Goal: Information Seeking & Learning: Learn about a topic

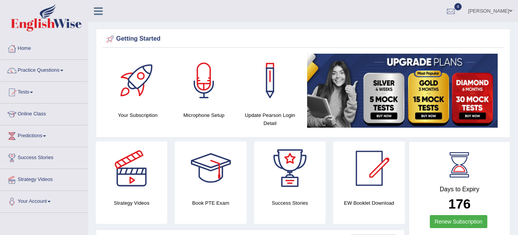
click at [30, 71] on link "Practice Questions" at bounding box center [43, 69] width 87 height 19
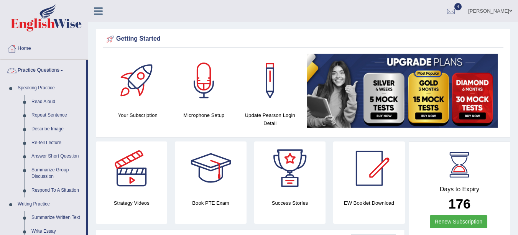
click at [38, 128] on link "Describe Image" at bounding box center [57, 129] width 58 height 14
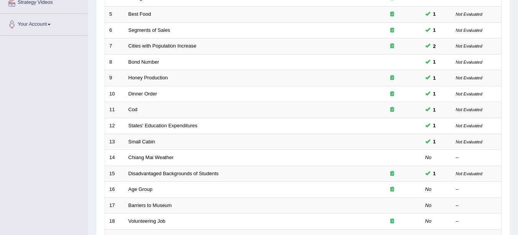
scroll to position [182, 0]
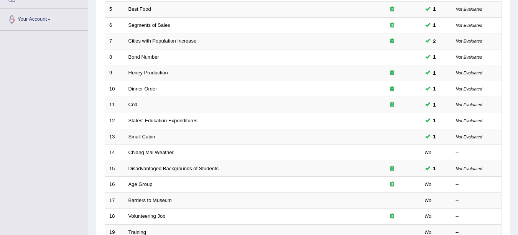
click at [149, 155] on link "Chiang Mai Weather" at bounding box center [151, 153] width 45 height 6
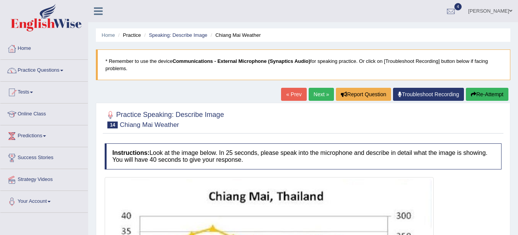
click at [175, 37] on link "Speaking: Describe Image" at bounding box center [178, 35] width 58 height 6
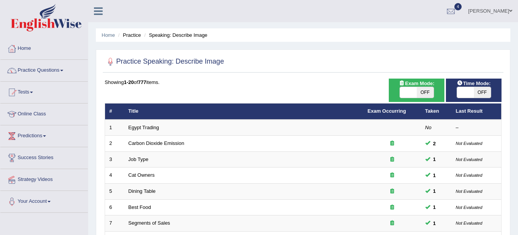
click at [429, 94] on span "OFF" at bounding box center [425, 92] width 17 height 11
checkbox input "true"
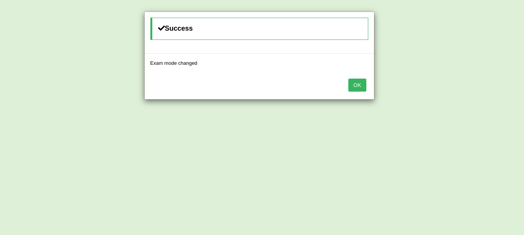
click at [361, 86] on button "OK" at bounding box center [357, 85] width 18 height 13
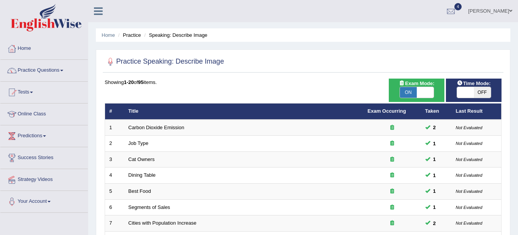
click at [482, 93] on span "OFF" at bounding box center [482, 92] width 17 height 11
checkbox input "true"
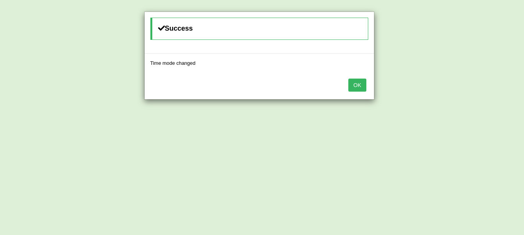
click at [361, 87] on button "OK" at bounding box center [357, 85] width 18 height 13
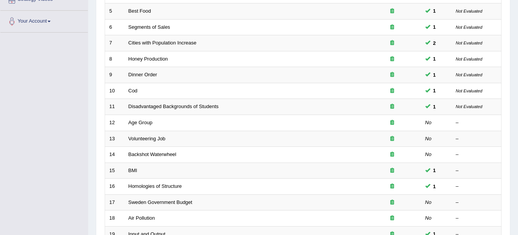
scroll to position [190, 0]
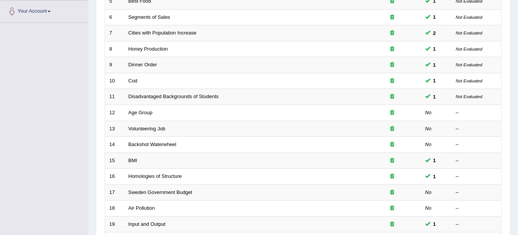
click at [209, 94] on link "Disadvantaged Backgrounds of Students" at bounding box center [174, 97] width 91 height 6
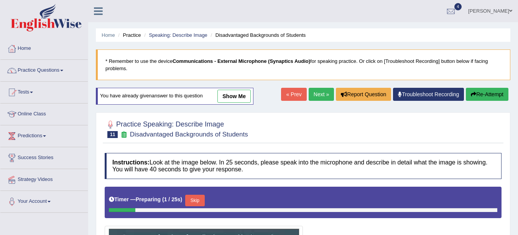
click at [322, 95] on link "Next »" at bounding box center [321, 94] width 25 height 13
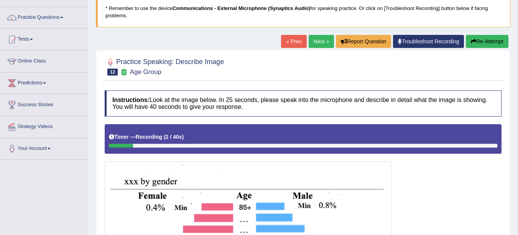
scroll to position [44, 0]
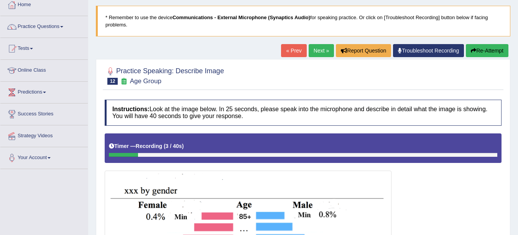
click at [492, 49] on button "Re-Attempt" at bounding box center [487, 50] width 43 height 13
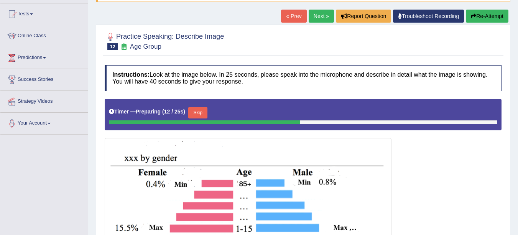
scroll to position [64, 0]
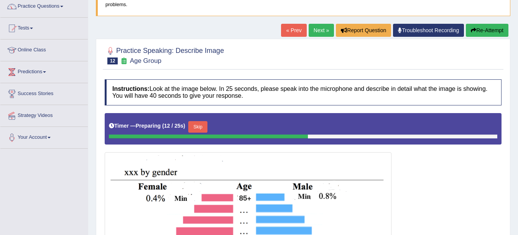
click at [313, 35] on link "Next »" at bounding box center [321, 30] width 25 height 13
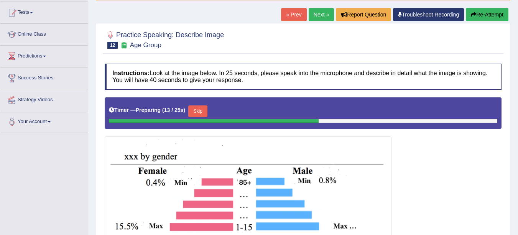
scroll to position [82, 0]
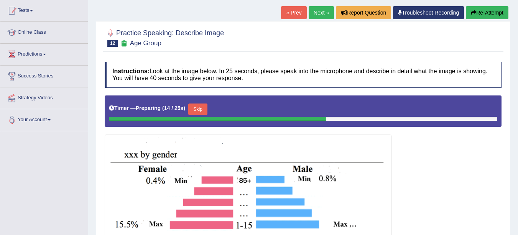
click at [201, 109] on button "Skip" at bounding box center [197, 110] width 19 height 12
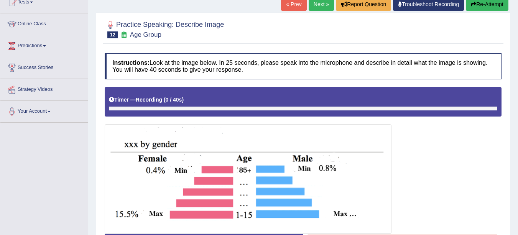
scroll to position [122, 0]
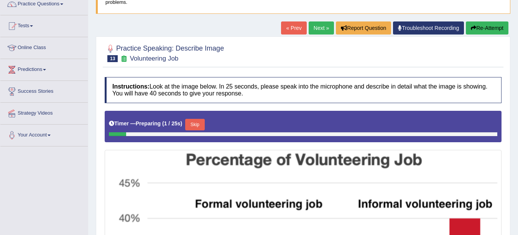
scroll to position [53, 0]
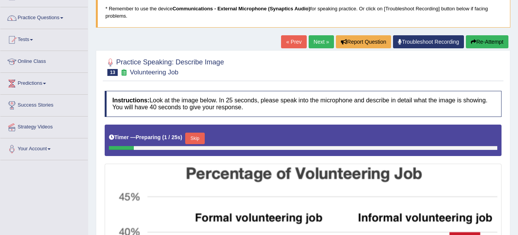
click at [293, 45] on link "« Prev" at bounding box center [293, 41] width 25 height 13
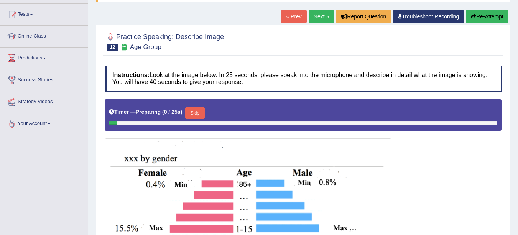
scroll to position [78, 0]
click at [203, 116] on button "Skip" at bounding box center [194, 113] width 19 height 12
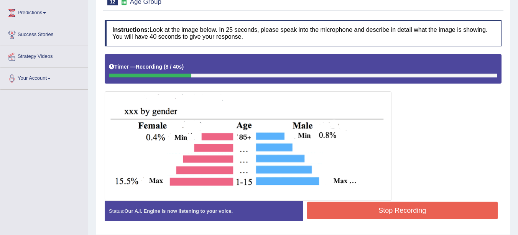
scroll to position [124, 0]
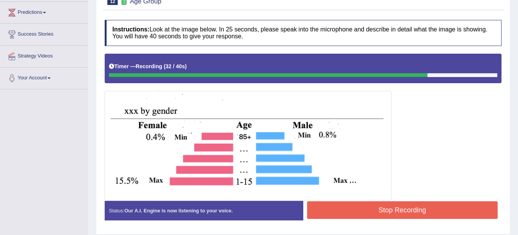
click at [442, 211] on button "Stop Recording" at bounding box center [402, 210] width 191 height 18
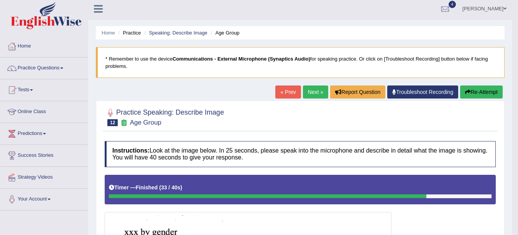
scroll to position [0, 0]
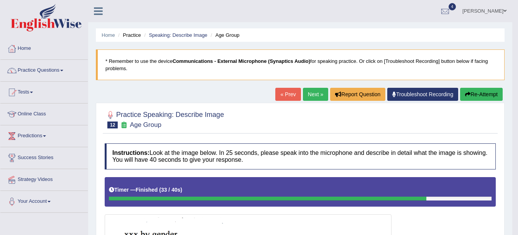
click at [312, 94] on link "Next »" at bounding box center [315, 94] width 25 height 13
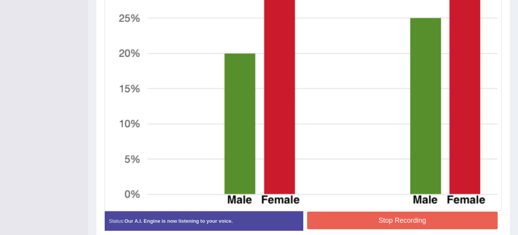
scroll to position [371, 0]
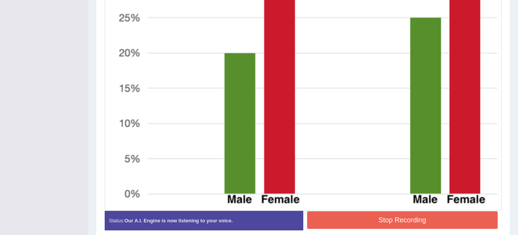
click at [389, 223] on button "Stop Recording" at bounding box center [402, 220] width 191 height 18
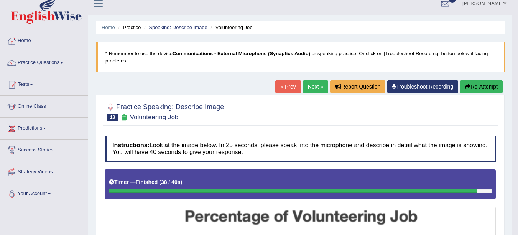
scroll to position [12, 0]
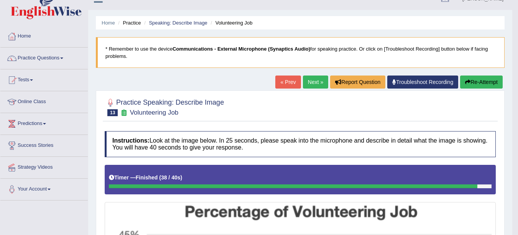
click at [313, 83] on link "Next »" at bounding box center [315, 82] width 25 height 13
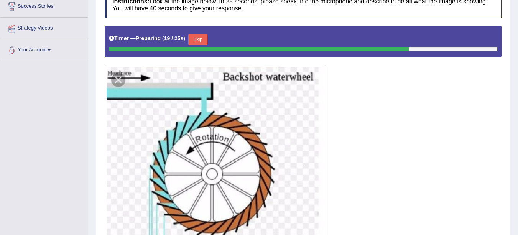
scroll to position [164, 0]
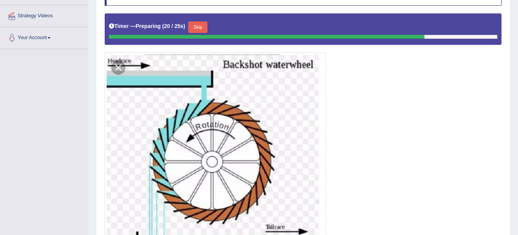
click at [374, 121] on div at bounding box center [303, 133] width 397 height 240
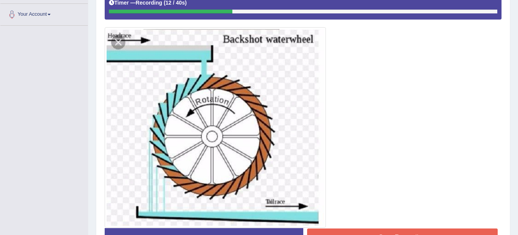
scroll to position [183, 0]
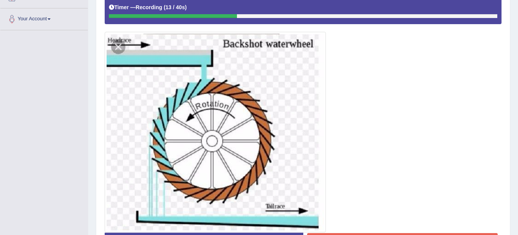
click at [455, 179] on div at bounding box center [303, 114] width 397 height 238
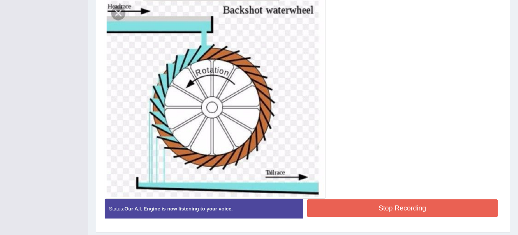
scroll to position [221, 0]
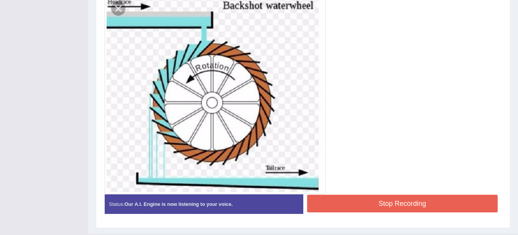
click at [446, 202] on button "Stop Recording" at bounding box center [402, 204] width 191 height 18
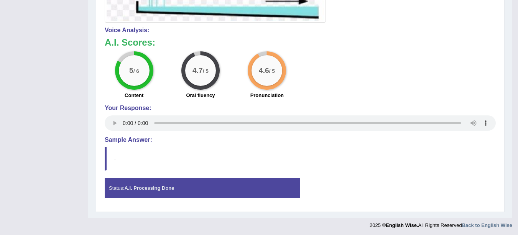
scroll to position [394, 0]
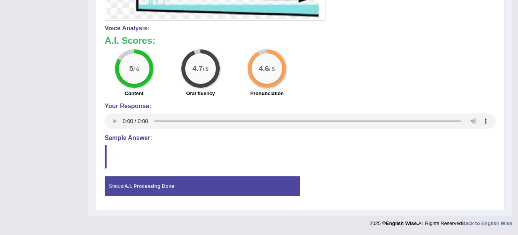
click at [160, 186] on strong "A.I. Processing Done" at bounding box center [149, 186] width 50 height 6
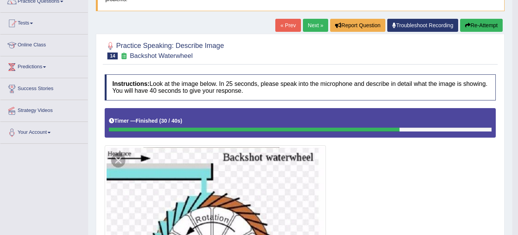
scroll to position [69, 0]
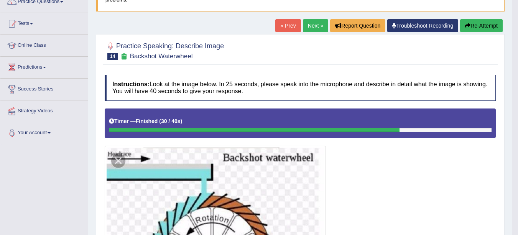
click at [309, 27] on link "Next »" at bounding box center [315, 25] width 25 height 13
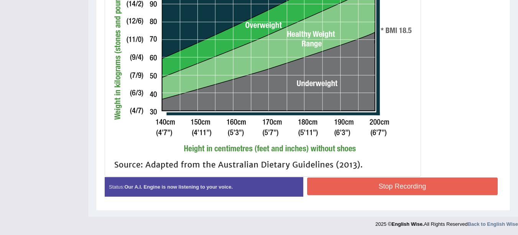
scroll to position [363, 0]
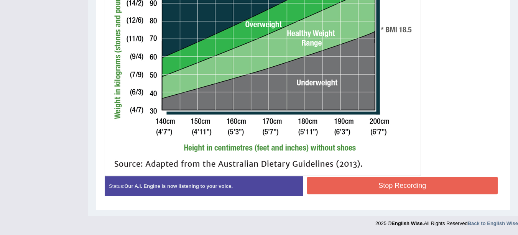
click at [443, 186] on button "Stop Recording" at bounding box center [402, 186] width 191 height 18
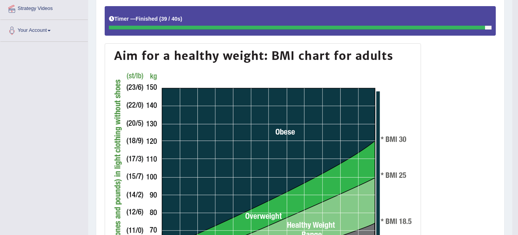
scroll to position [0, 0]
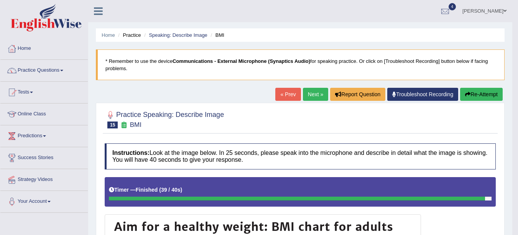
click at [315, 97] on link "Next »" at bounding box center [315, 94] width 25 height 13
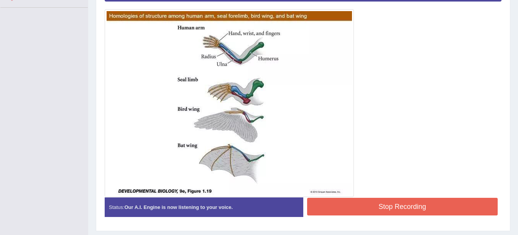
scroll to position [205, 0]
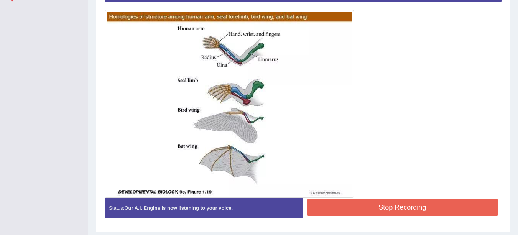
click at [463, 160] on div at bounding box center [303, 85] width 397 height 225
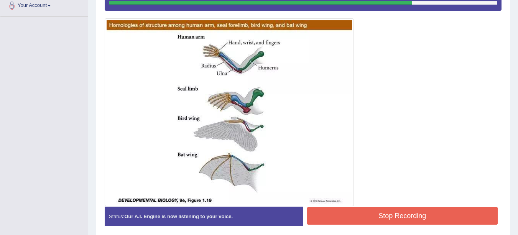
scroll to position [202, 0]
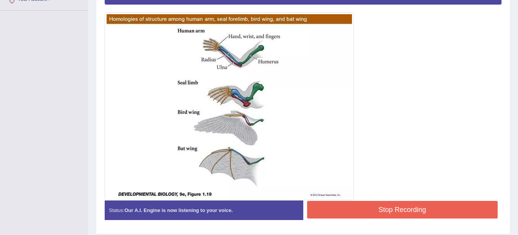
click at [469, 171] on div at bounding box center [303, 87] width 397 height 225
click at [435, 211] on button "Stop Recording" at bounding box center [402, 210] width 191 height 18
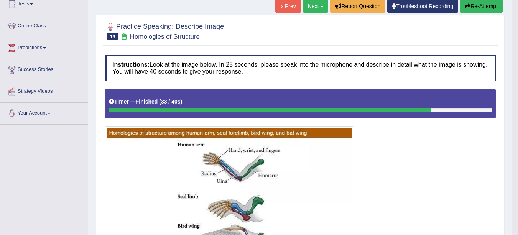
scroll to position [0, 0]
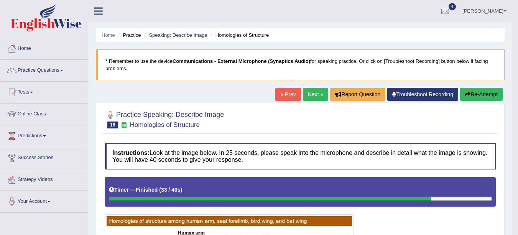
click at [312, 96] on link "Next »" at bounding box center [315, 94] width 25 height 13
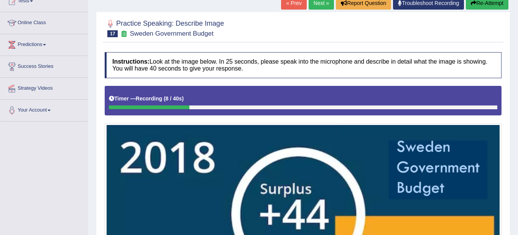
scroll to position [90, 0]
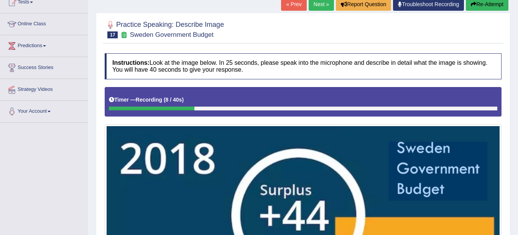
click at [482, 5] on button "Re-Attempt" at bounding box center [487, 4] width 43 height 13
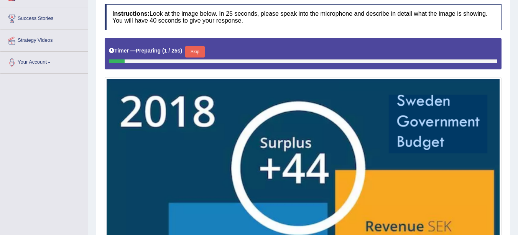
scroll to position [140, 0]
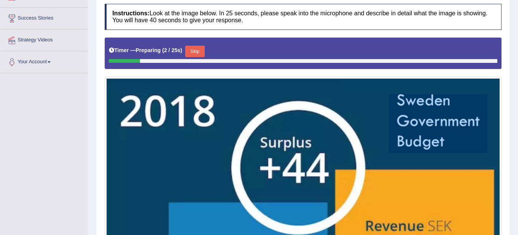
click at [198, 51] on button "Skip" at bounding box center [194, 52] width 19 height 12
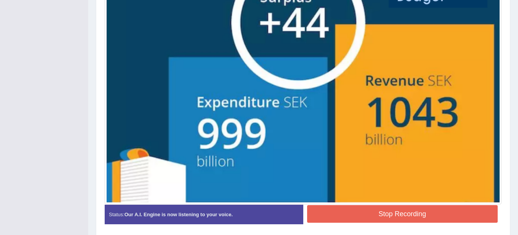
scroll to position [290, 0]
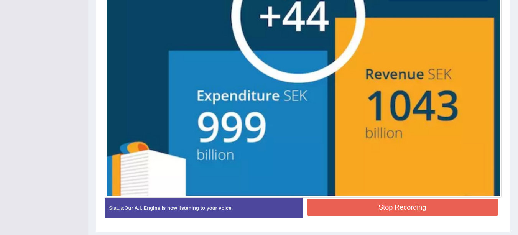
click at [429, 208] on button "Stop Recording" at bounding box center [402, 208] width 191 height 18
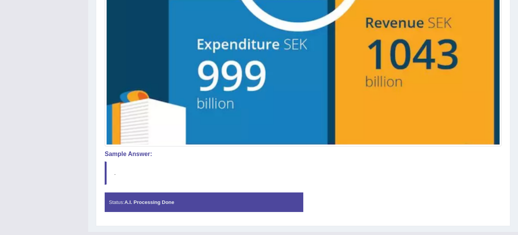
scroll to position [357, 0]
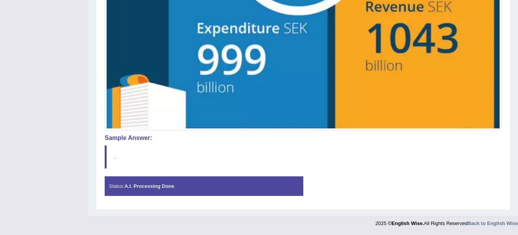
click at [271, 191] on div "Status: A.I. Processing Done" at bounding box center [204, 187] width 199 height 20
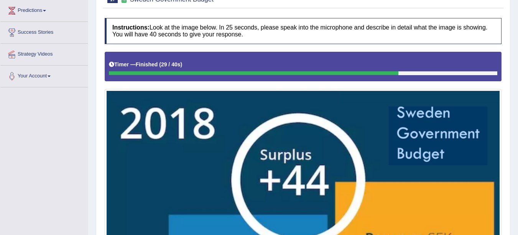
scroll to position [0, 0]
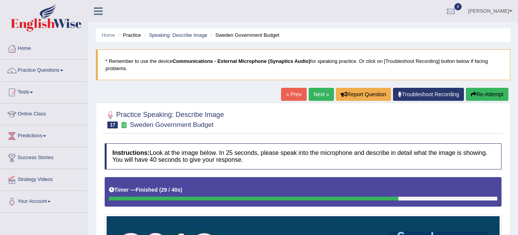
click at [293, 96] on link "« Prev" at bounding box center [293, 94] width 25 height 13
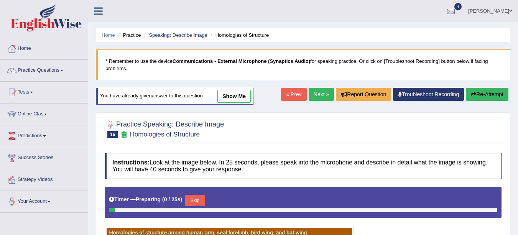
click at [317, 93] on link "Next »" at bounding box center [321, 94] width 25 height 13
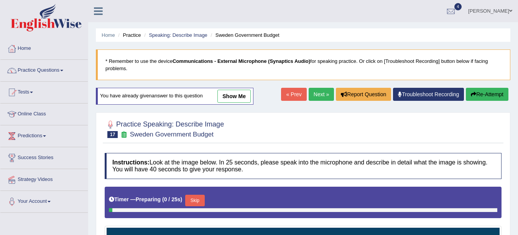
click at [244, 103] on link "show me" at bounding box center [234, 96] width 33 height 13
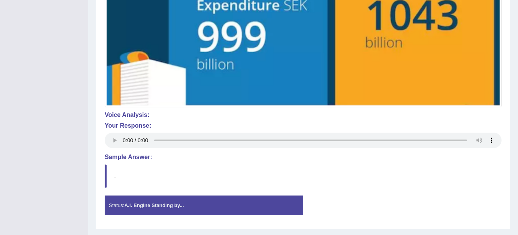
scroll to position [403, 0]
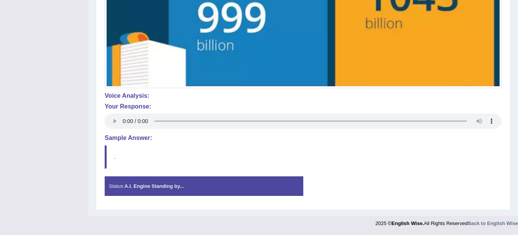
click at [154, 188] on strong "A.I. Engine Standing by..." at bounding box center [153, 186] width 59 height 6
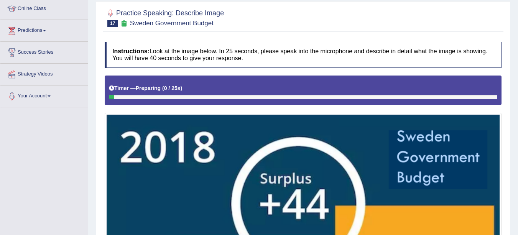
scroll to position [0, 0]
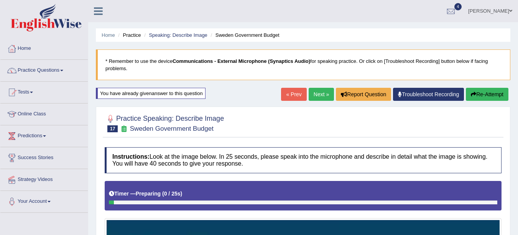
click at [486, 95] on button "Re-Attempt" at bounding box center [487, 94] width 43 height 13
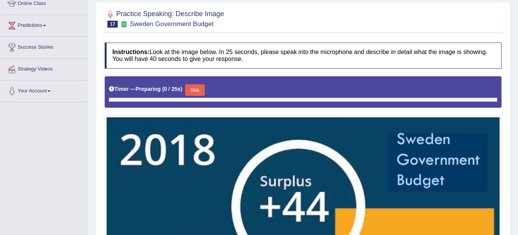
scroll to position [78, 0]
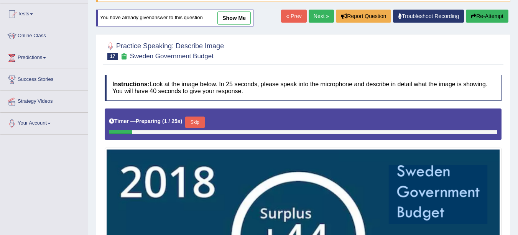
click at [234, 18] on link "show me" at bounding box center [234, 18] width 33 height 13
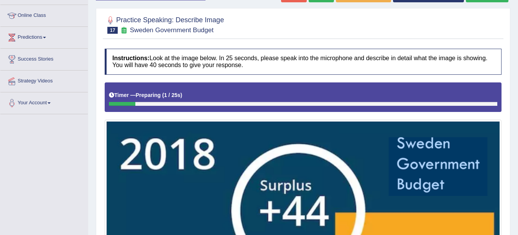
scroll to position [92, 0]
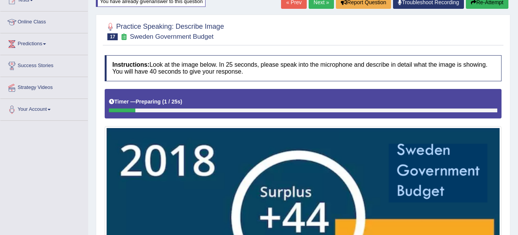
click at [214, 111] on div at bounding box center [303, 111] width 389 height 4
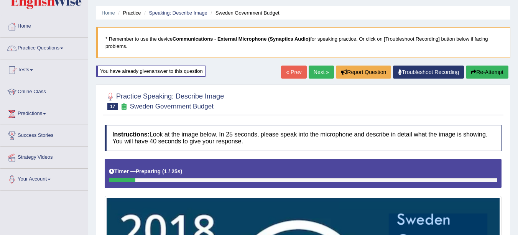
scroll to position [18, 0]
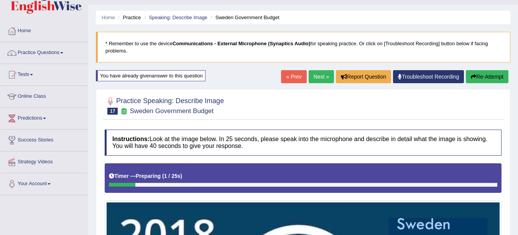
click at [296, 78] on link "« Prev" at bounding box center [293, 76] width 25 height 13
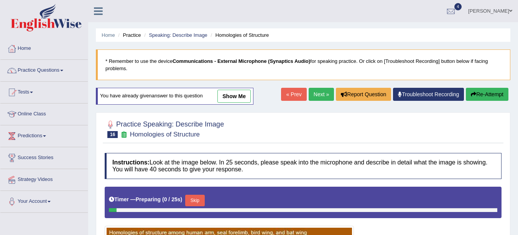
click at [319, 95] on link "Next »" at bounding box center [321, 94] width 25 height 13
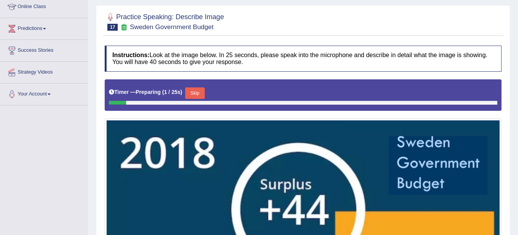
scroll to position [109, 0]
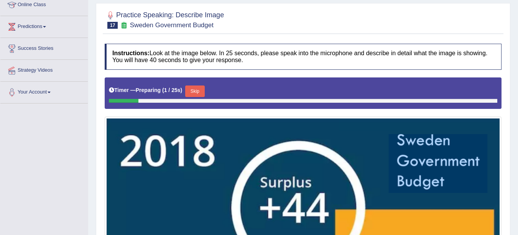
click at [198, 89] on button "Skip" at bounding box center [194, 92] width 19 height 12
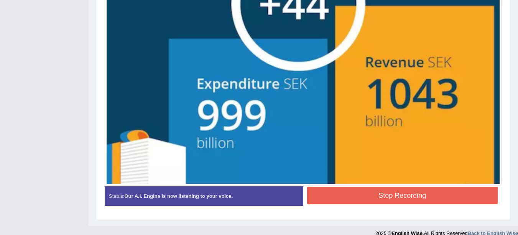
scroll to position [313, 0]
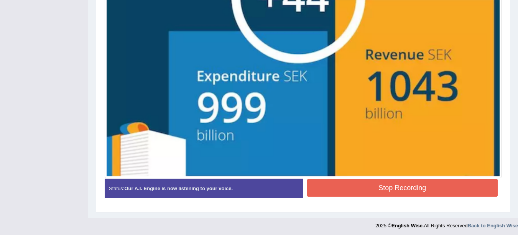
click at [447, 189] on button "Stop Recording" at bounding box center [402, 188] width 191 height 18
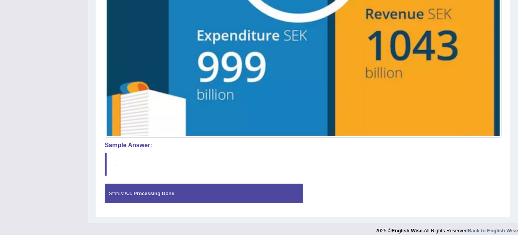
scroll to position [361, 0]
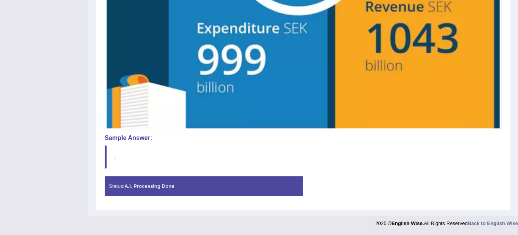
click at [426, 167] on blockquote "." at bounding box center [303, 156] width 397 height 23
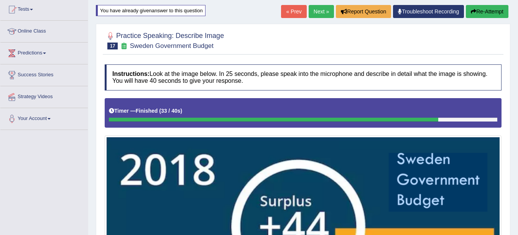
scroll to position [0, 0]
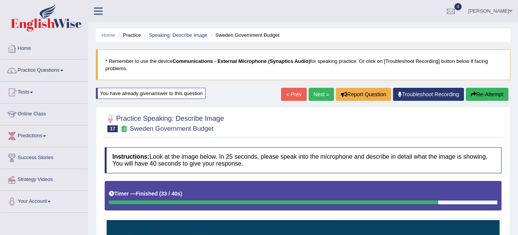
click at [314, 96] on link "Next »" at bounding box center [321, 94] width 25 height 13
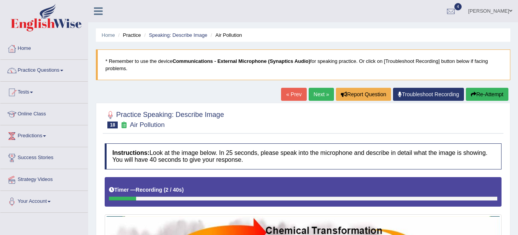
click at [482, 97] on button "Re-Attempt" at bounding box center [487, 94] width 43 height 13
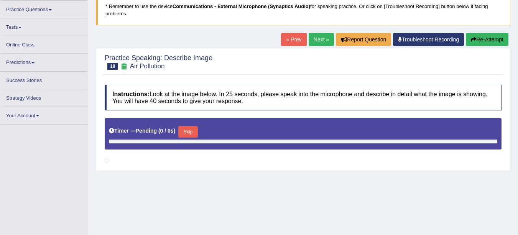
scroll to position [56, 0]
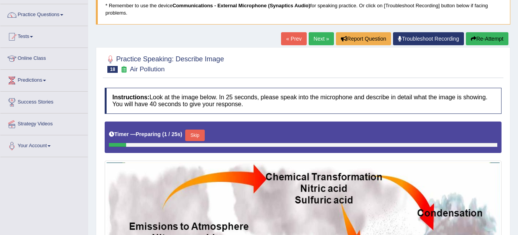
click at [199, 136] on button "Skip" at bounding box center [194, 136] width 19 height 12
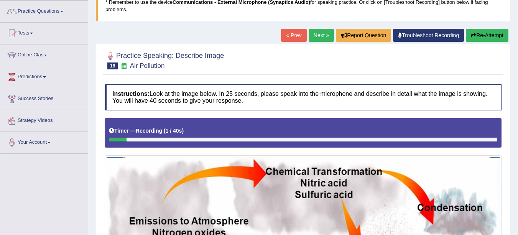
scroll to position [58, 0]
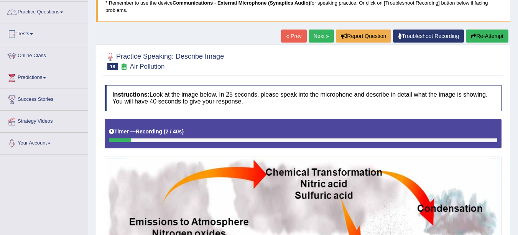
click at [482, 41] on button "Re-Attempt" at bounding box center [487, 36] width 43 height 13
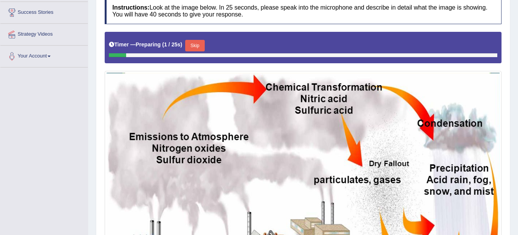
scroll to position [152, 0]
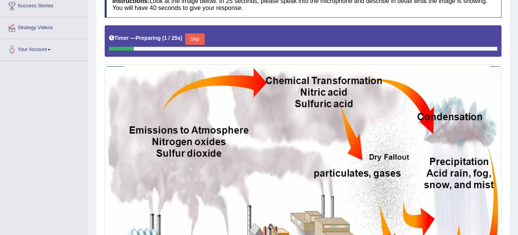
click at [198, 39] on button "Skip" at bounding box center [194, 39] width 19 height 12
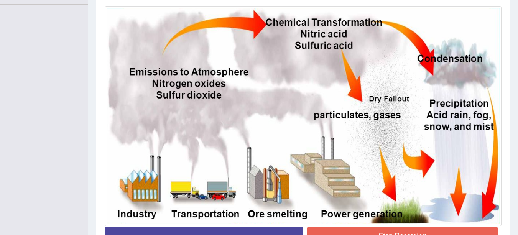
scroll to position [259, 0]
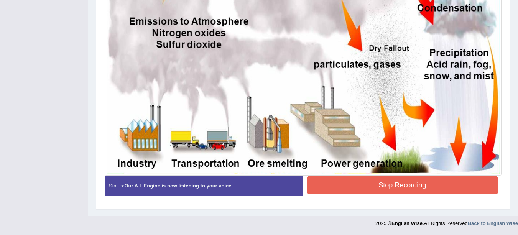
click at [422, 187] on button "Stop Recording" at bounding box center [402, 186] width 191 height 18
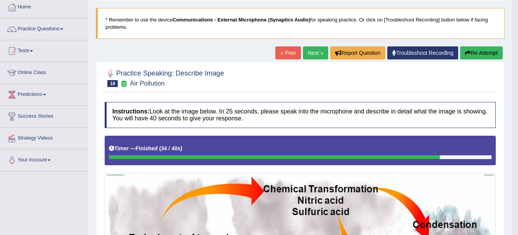
scroll to position [0, 0]
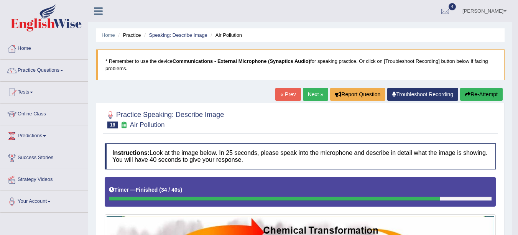
click at [314, 95] on link "Next »" at bounding box center [315, 94] width 25 height 13
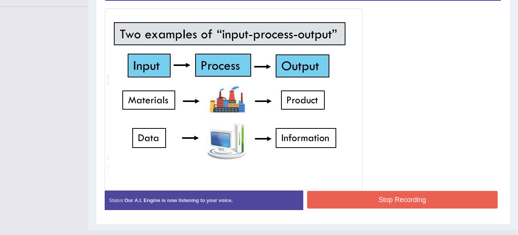
scroll to position [208, 0]
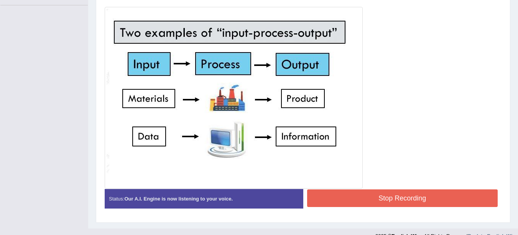
click at [431, 200] on button "Stop Recording" at bounding box center [402, 199] width 191 height 18
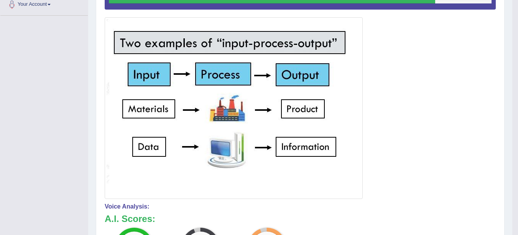
scroll to position [0, 0]
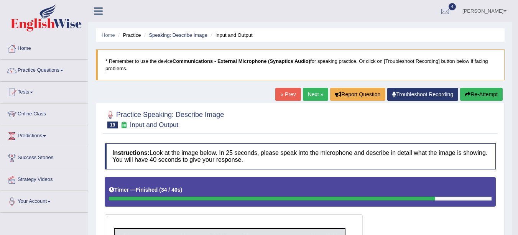
click at [315, 94] on link "Next »" at bounding box center [315, 94] width 25 height 13
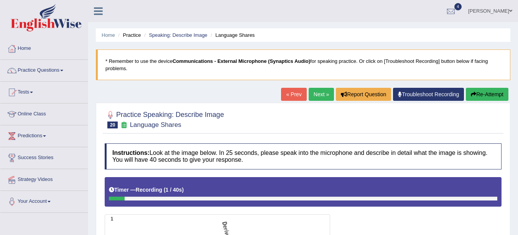
click at [106, 36] on link "Home" at bounding box center [108, 35] width 13 height 6
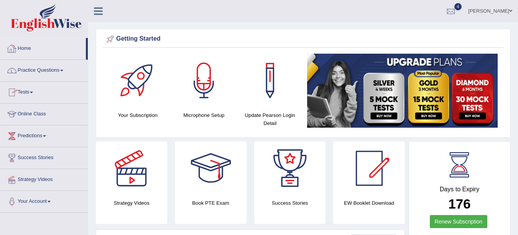
click at [59, 68] on link "Practice Questions" at bounding box center [43, 69] width 87 height 19
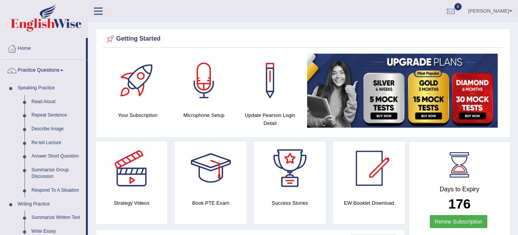
drag, startPoint x: 88, startPoint y: 108, endPoint x: 349, endPoint y: 152, distance: 264.3
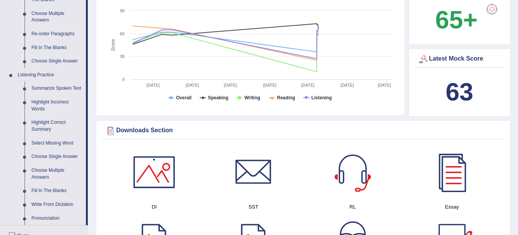
scroll to position [300, 0]
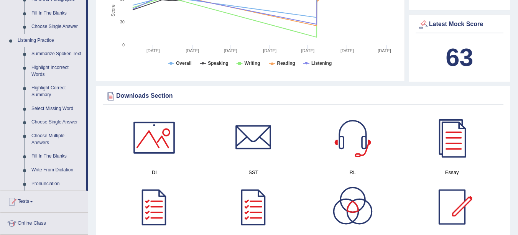
click at [54, 70] on link "Highlight Incorrect Words" at bounding box center [57, 71] width 58 height 20
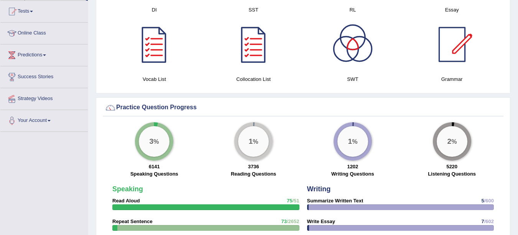
scroll to position [402, 0]
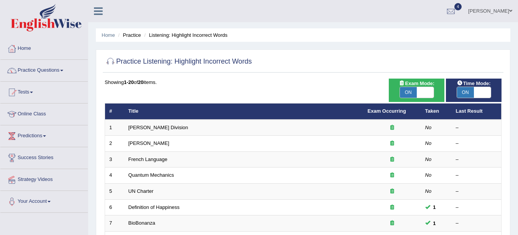
click at [148, 127] on link "Ward Division" at bounding box center [159, 128] width 60 height 6
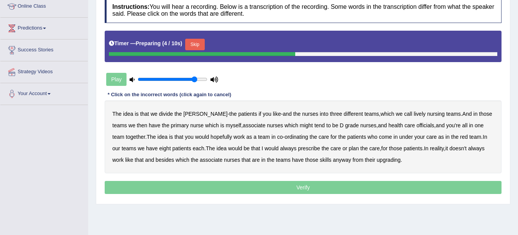
scroll to position [112, 0]
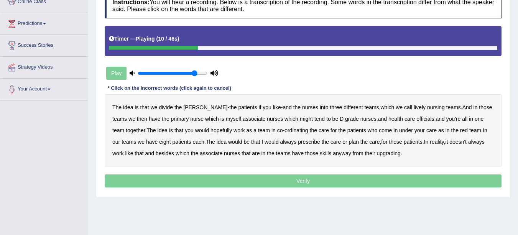
click at [414, 108] on b "lively" at bounding box center [420, 107] width 12 height 6
click at [300, 119] on b "might" at bounding box center [306, 119] width 13 height 6
click at [417, 119] on b "officials" at bounding box center [426, 119] width 18 height 6
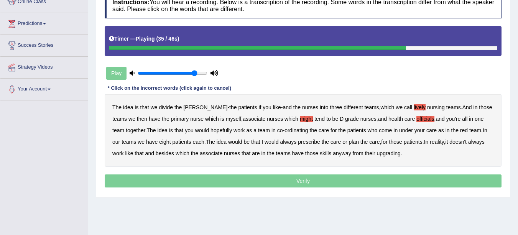
click at [280, 141] on b "always" at bounding box center [288, 142] width 17 height 6
click at [216, 153] on b "associate" at bounding box center [211, 153] width 23 height 6
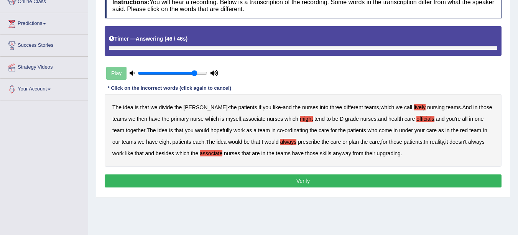
click at [390, 153] on b "upgrading" at bounding box center [389, 153] width 24 height 6
click at [204, 152] on b "associate" at bounding box center [211, 153] width 23 height 6
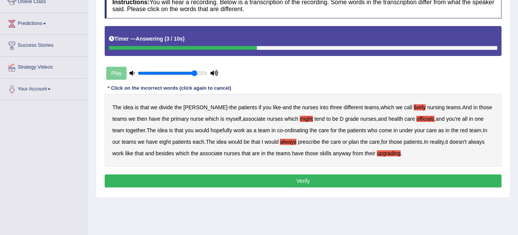
click at [240, 179] on button "Verify" at bounding box center [303, 181] width 397 height 13
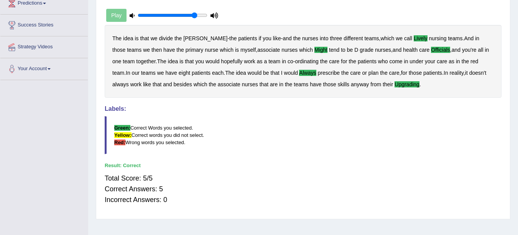
scroll to position [0, 0]
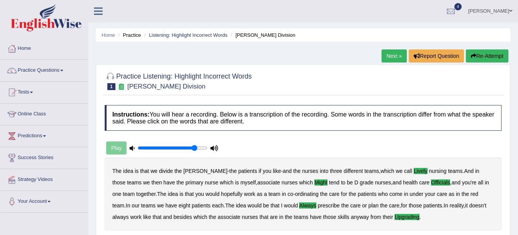
click at [392, 57] on link "Next »" at bounding box center [394, 56] width 25 height 13
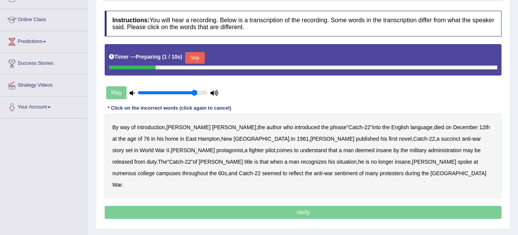
scroll to position [95, 0]
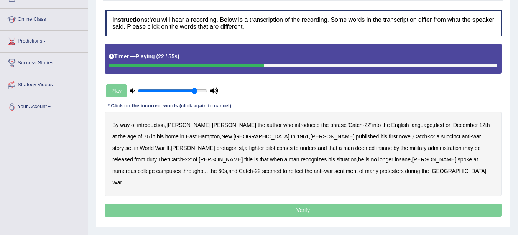
click at [441, 136] on b "succinct" at bounding box center [451, 137] width 20 height 6
click at [428, 147] on b "administration" at bounding box center [444, 148] width 33 height 6
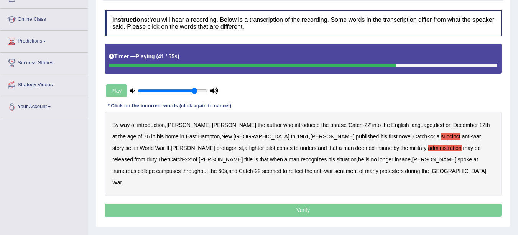
click at [337, 161] on b "situation" at bounding box center [347, 160] width 20 height 6
click at [304, 168] on b "reflect" at bounding box center [296, 171] width 15 height 6
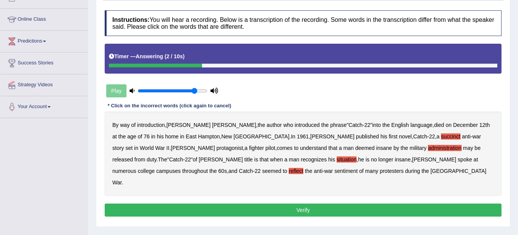
click at [259, 204] on button "Verify" at bounding box center [303, 210] width 397 height 13
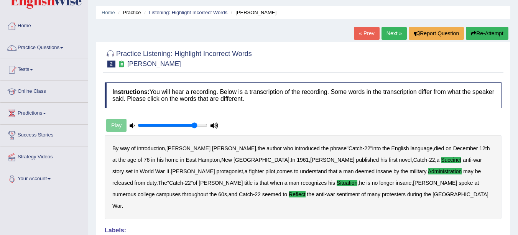
scroll to position [0, 0]
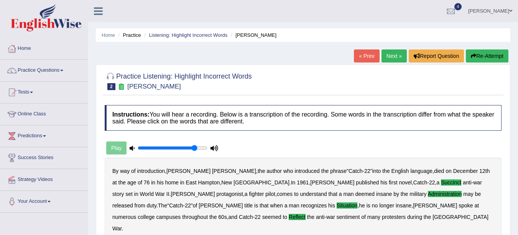
click at [389, 55] on link "Next »" at bounding box center [394, 56] width 25 height 13
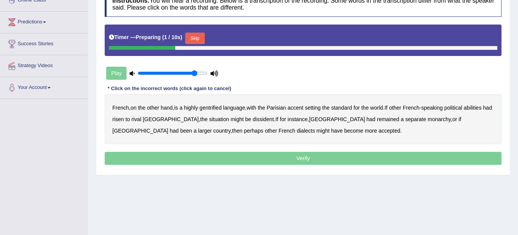
scroll to position [125, 0]
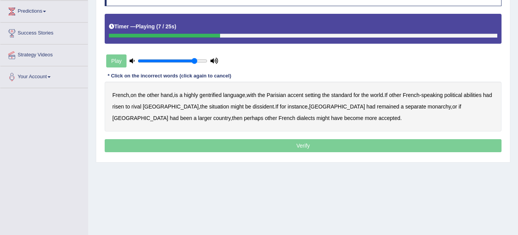
click at [215, 95] on b "gentrified" at bounding box center [211, 95] width 22 height 6
click at [482, 94] on b "abilities" at bounding box center [473, 95] width 18 height 6
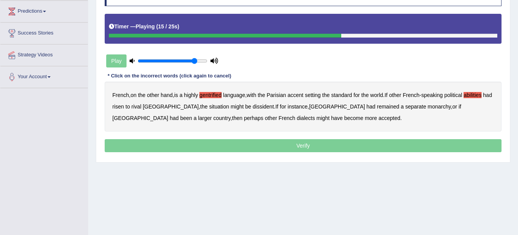
click at [253, 108] on b "dissident" at bounding box center [263, 107] width 21 height 6
click at [428, 107] on b "monarchy" at bounding box center [439, 107] width 23 height 6
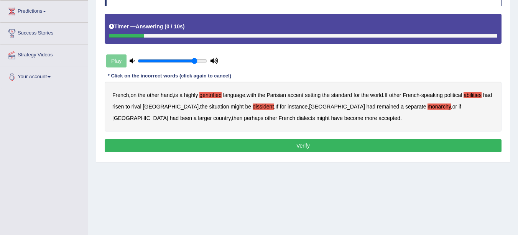
click at [272, 146] on button "Verify" at bounding box center [303, 145] width 397 height 13
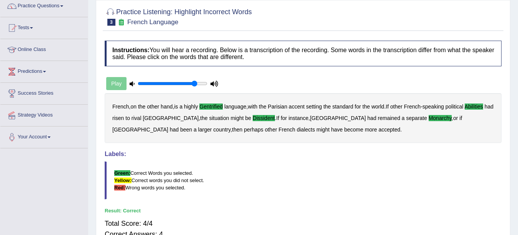
scroll to position [0, 0]
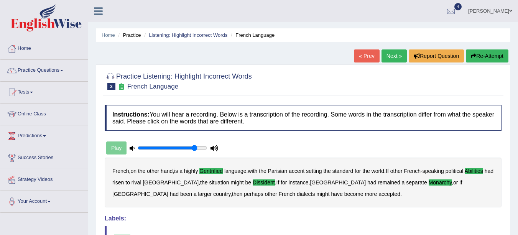
click at [386, 53] on link "Next »" at bounding box center [394, 56] width 25 height 13
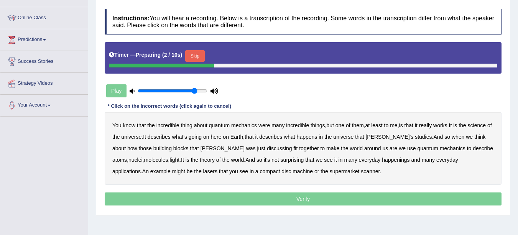
scroll to position [98, 0]
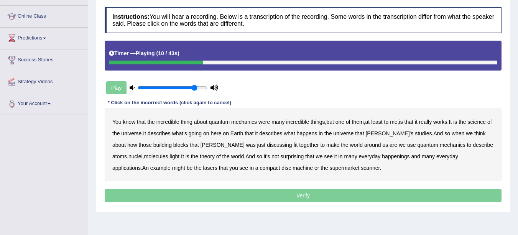
click at [486, 122] on b "science" at bounding box center [477, 122] width 18 height 6
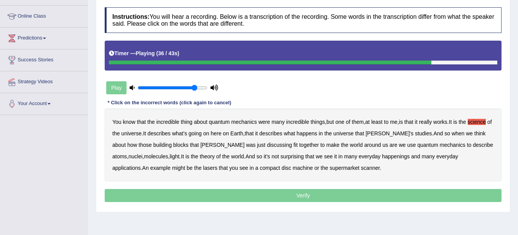
click at [382, 157] on b "happenings" at bounding box center [396, 156] width 28 height 6
click at [293, 167] on b "machine" at bounding box center [303, 168] width 20 height 6
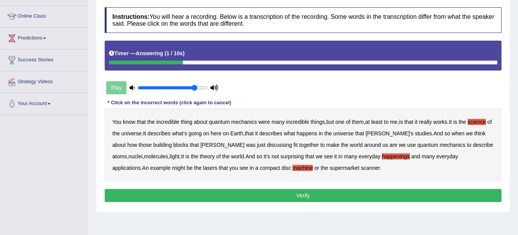
click at [309, 196] on button "Verify" at bounding box center [303, 195] width 397 height 13
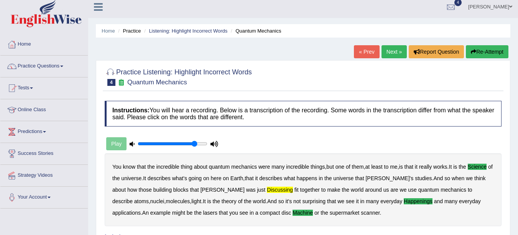
scroll to position [0, 0]
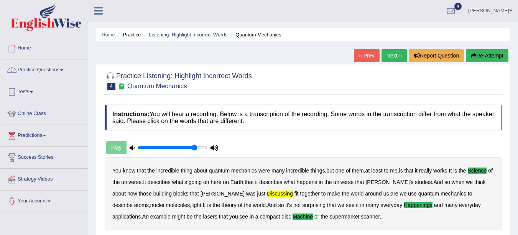
click at [396, 51] on link "Next »" at bounding box center [394, 55] width 25 height 13
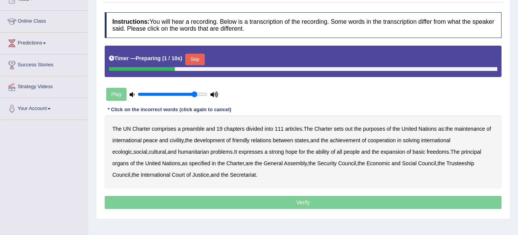
scroll to position [97, 0]
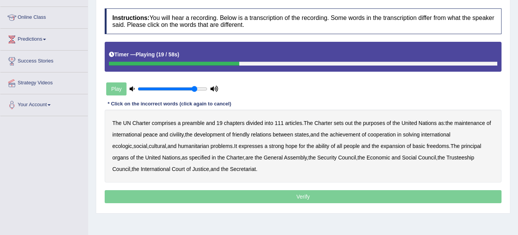
click at [175, 135] on b "civility" at bounding box center [177, 135] width 14 height 6
click at [132, 143] on b "ecologic" at bounding box center [122, 146] width 20 height 6
click at [316, 145] on b "ability" at bounding box center [323, 146] width 14 height 6
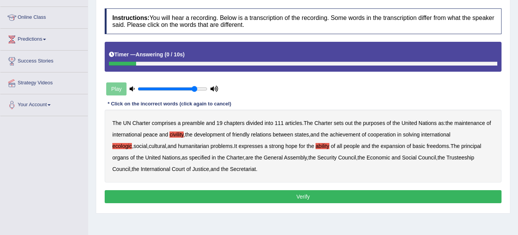
click at [249, 195] on button "Verify" at bounding box center [303, 196] width 397 height 13
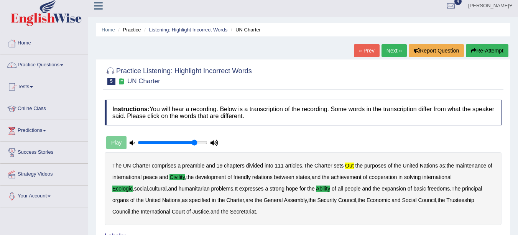
scroll to position [1, 0]
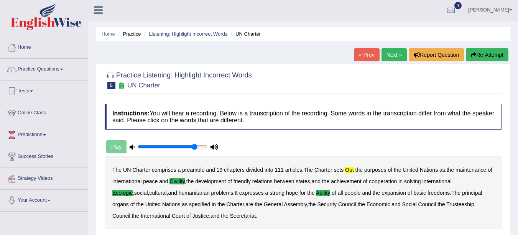
click at [395, 55] on link "Next »" at bounding box center [394, 54] width 25 height 13
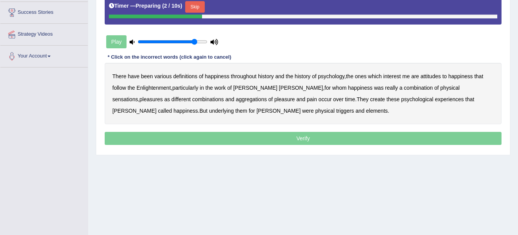
scroll to position [146, 0]
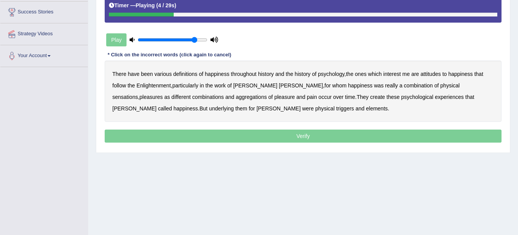
click at [332, 75] on b "psychology" at bounding box center [331, 74] width 26 height 6
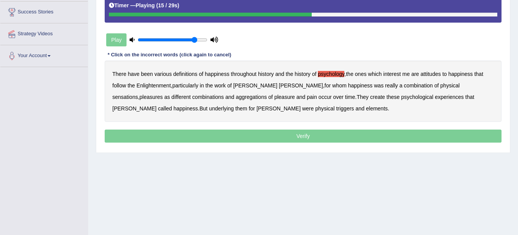
click at [138, 94] on b "sensations" at bounding box center [125, 97] width 26 height 6
click at [370, 97] on b "create" at bounding box center [377, 97] width 15 height 6
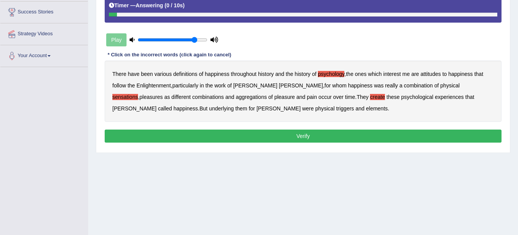
click at [366, 107] on b "elements" at bounding box center [377, 109] width 22 height 6
click at [325, 135] on button "Verify" at bounding box center [303, 136] width 397 height 13
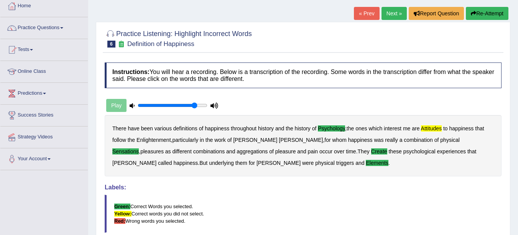
scroll to position [0, 0]
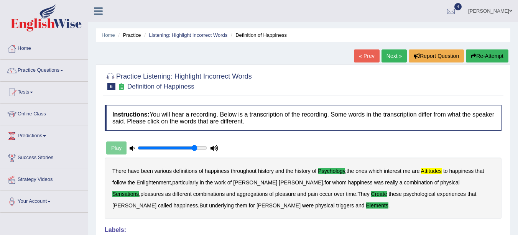
click at [394, 53] on link "Next »" at bounding box center [394, 56] width 25 height 13
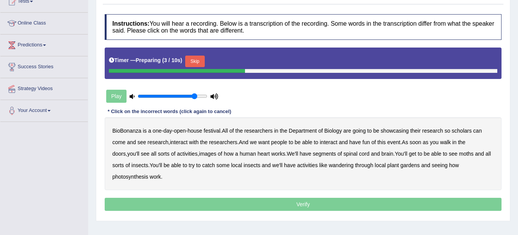
scroll to position [92, 0]
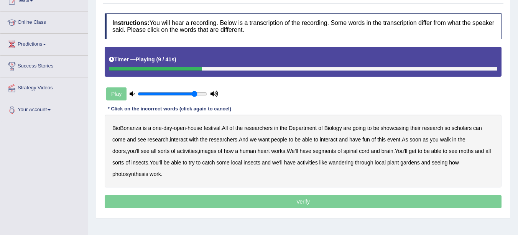
click at [470, 127] on b "scholars" at bounding box center [462, 128] width 20 height 6
click at [199, 150] on b "images" at bounding box center [207, 151] width 17 height 6
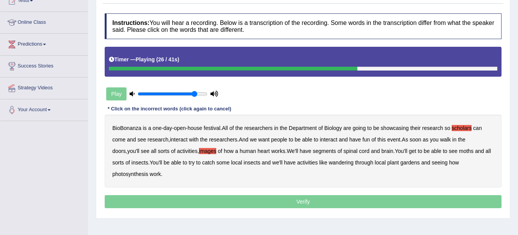
click at [320, 151] on b "segments" at bounding box center [324, 151] width 23 height 6
click at [459, 153] on b "moths" at bounding box center [466, 151] width 15 height 6
click at [337, 162] on b "wandering" at bounding box center [341, 163] width 25 height 6
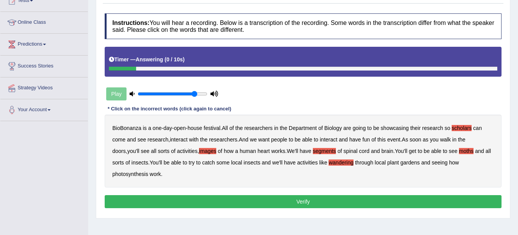
click at [244, 201] on button "Verify" at bounding box center [303, 201] width 397 height 13
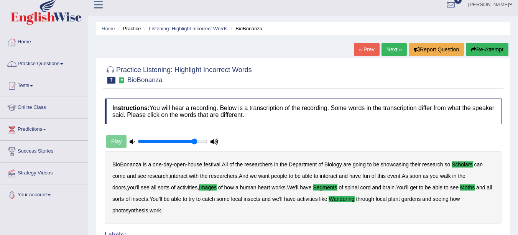
scroll to position [0, 0]
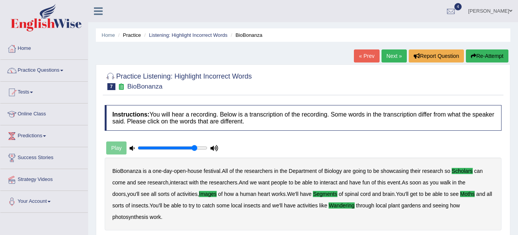
click at [51, 74] on link "Practice Questions" at bounding box center [43, 69] width 87 height 19
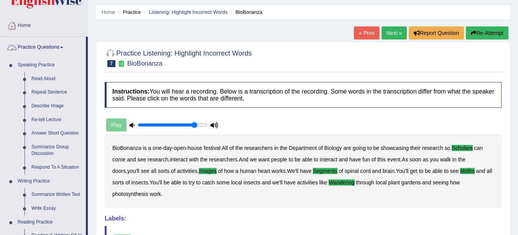
scroll to position [40, 0]
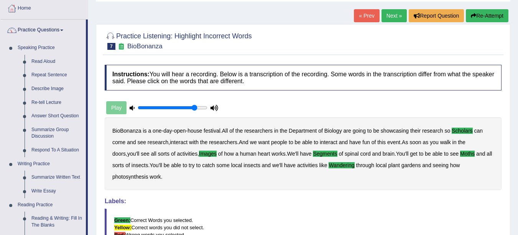
click at [48, 89] on link "Describe Image" at bounding box center [57, 89] width 58 height 14
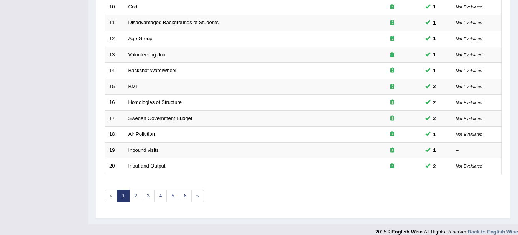
scroll to position [273, 0]
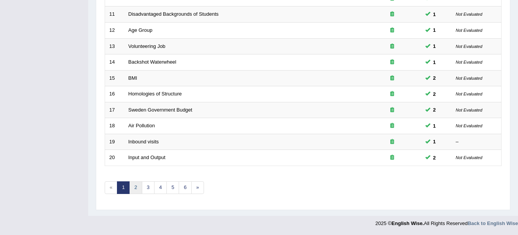
click at [136, 188] on link "2" at bounding box center [135, 188] width 13 height 13
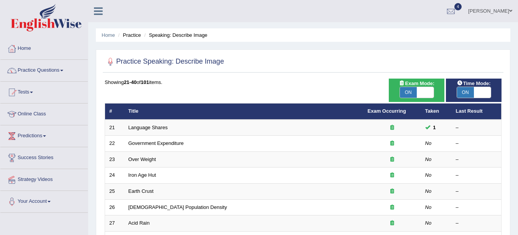
click at [168, 145] on link "Government Expenditure" at bounding box center [157, 143] width 56 height 6
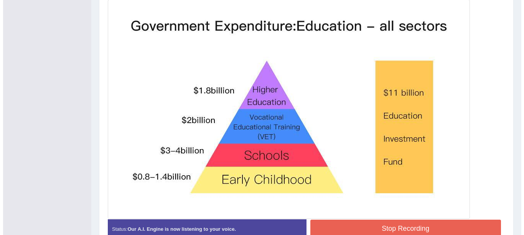
scroll to position [219, 0]
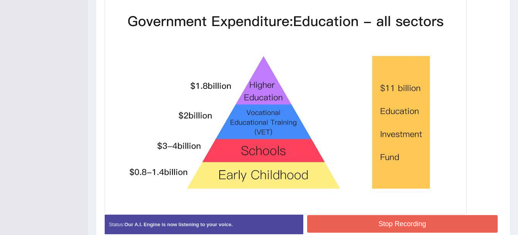
click at [447, 228] on button "Stop Recording" at bounding box center [402, 224] width 191 height 18
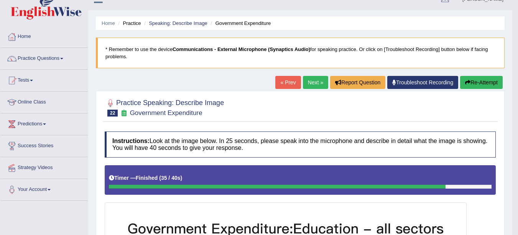
scroll to position [0, 0]
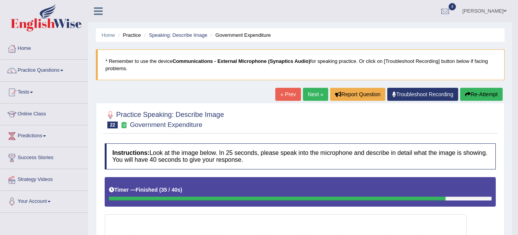
click at [312, 95] on link "Next »" at bounding box center [315, 94] width 25 height 13
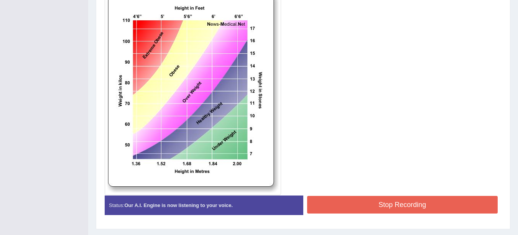
scroll to position [226, 0]
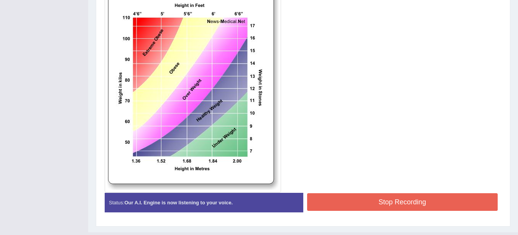
click at [478, 167] on div at bounding box center [303, 72] width 397 height 242
click at [455, 203] on button "Stop Recording" at bounding box center [402, 202] width 191 height 18
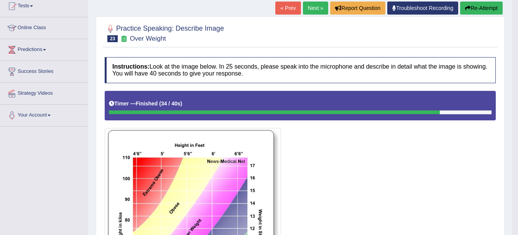
scroll to position [30, 0]
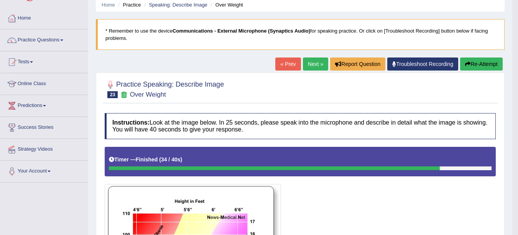
click at [320, 64] on link "Next »" at bounding box center [315, 64] width 25 height 13
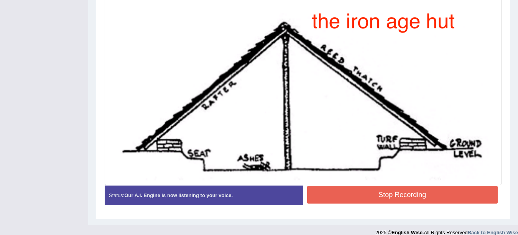
scroll to position [221, 0]
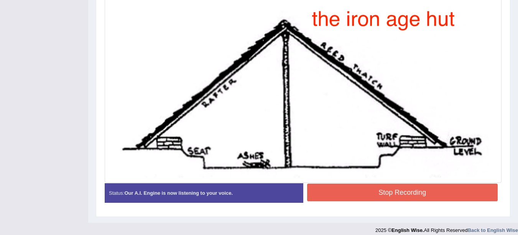
click at [433, 194] on button "Stop Recording" at bounding box center [402, 193] width 191 height 18
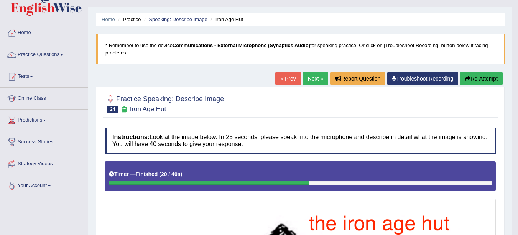
scroll to position [22, 0]
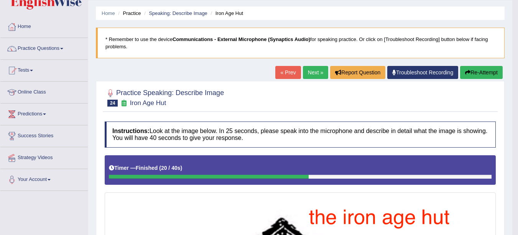
click at [311, 73] on link "Next »" at bounding box center [315, 72] width 25 height 13
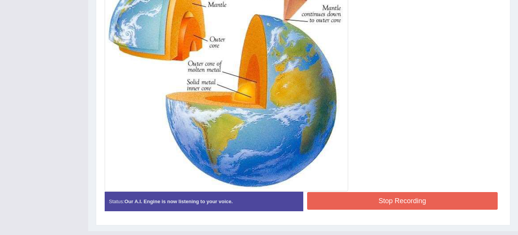
scroll to position [265, 0]
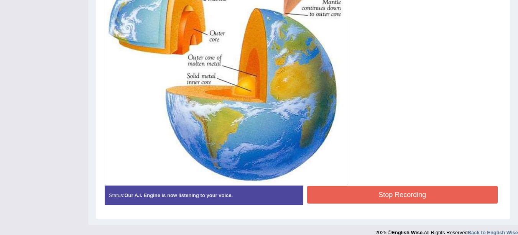
click at [428, 195] on button "Stop Recording" at bounding box center [402, 195] width 191 height 18
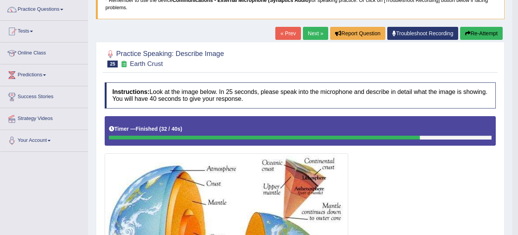
scroll to position [61, 0]
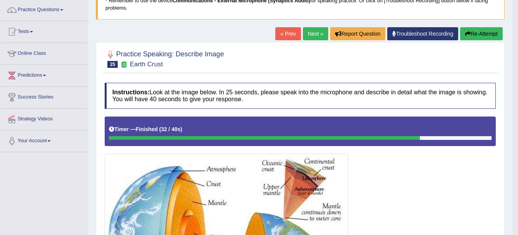
click at [315, 35] on link "Next »" at bounding box center [315, 33] width 25 height 13
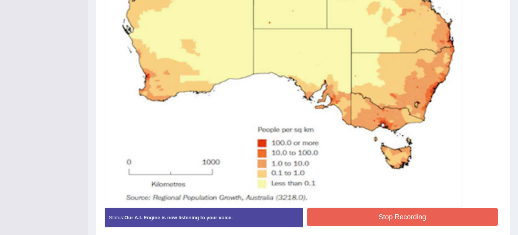
scroll to position [368, 0]
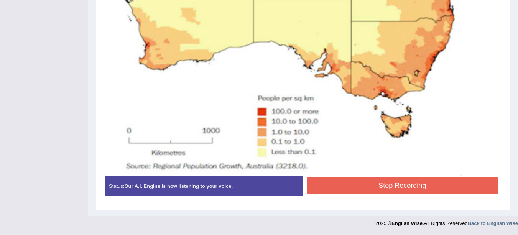
click at [443, 185] on button "Stop Recording" at bounding box center [402, 186] width 191 height 18
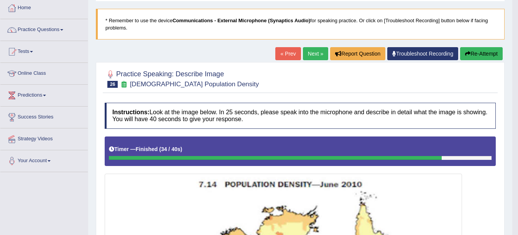
scroll to position [36, 0]
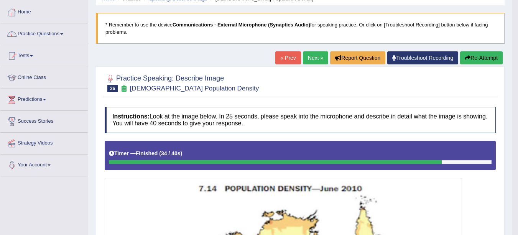
click at [317, 56] on link "Next »" at bounding box center [315, 57] width 25 height 13
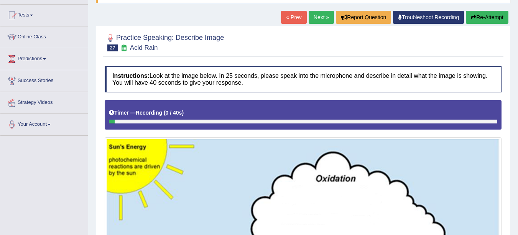
scroll to position [44, 0]
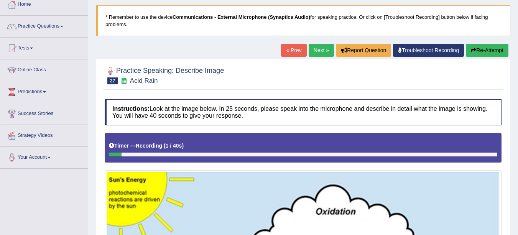
click at [294, 50] on link "« Prev" at bounding box center [293, 50] width 25 height 13
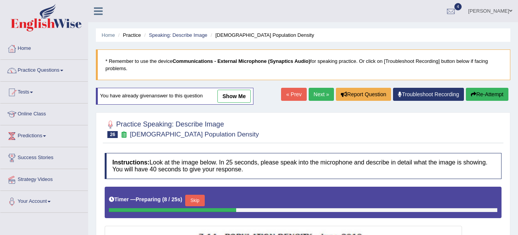
click at [312, 99] on link "Next »" at bounding box center [321, 94] width 25 height 13
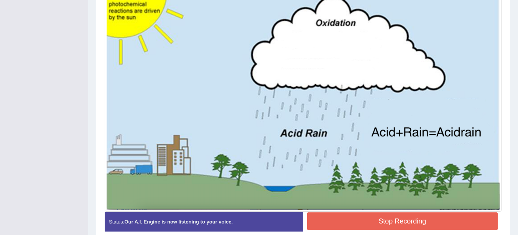
scroll to position [236, 0]
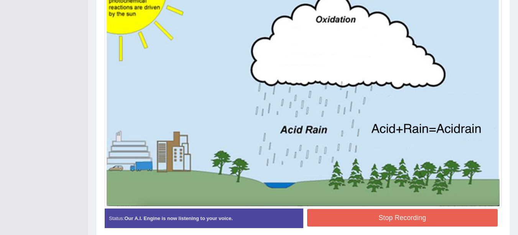
click at [416, 221] on button "Stop Recording" at bounding box center [402, 218] width 191 height 18
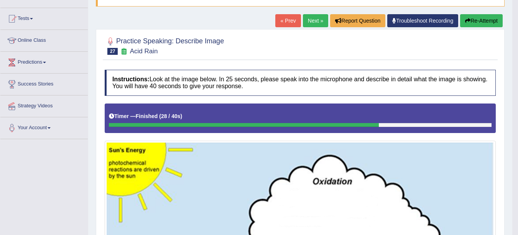
scroll to position [0, 0]
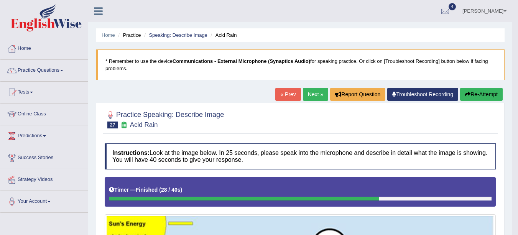
click at [314, 96] on link "Next »" at bounding box center [315, 94] width 25 height 13
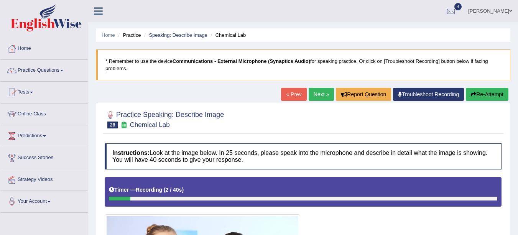
click at [290, 95] on link "« Prev" at bounding box center [293, 94] width 25 height 13
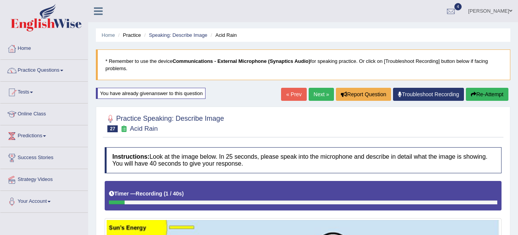
click at [317, 96] on link "Next »" at bounding box center [321, 94] width 25 height 13
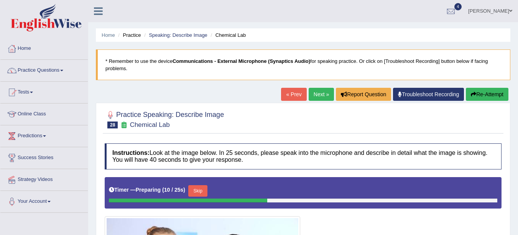
click at [290, 92] on link "« Prev" at bounding box center [293, 94] width 25 height 13
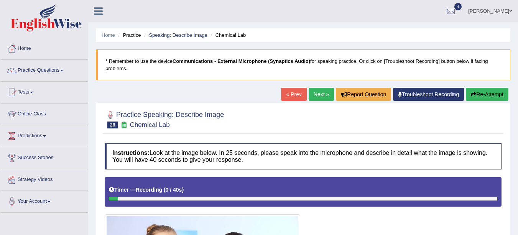
click at [291, 93] on link "« Prev" at bounding box center [293, 94] width 25 height 13
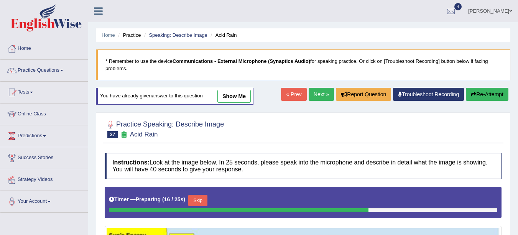
click at [293, 95] on link "« Prev" at bounding box center [293, 94] width 25 height 13
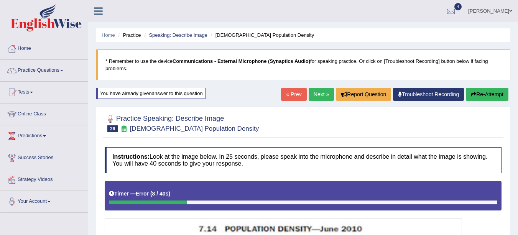
click at [320, 96] on link "Next »" at bounding box center [321, 94] width 25 height 13
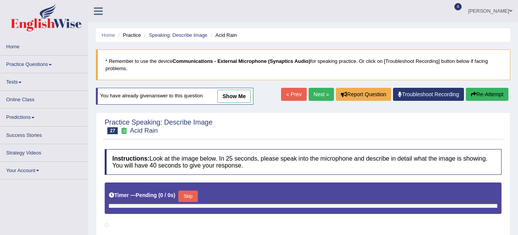
click at [318, 94] on link "Next »" at bounding box center [321, 94] width 25 height 13
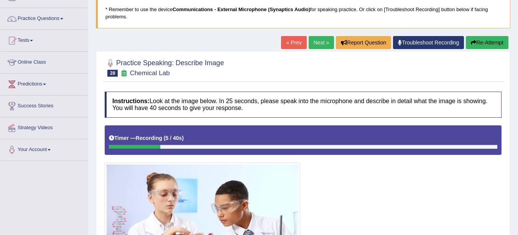
scroll to position [50, 0]
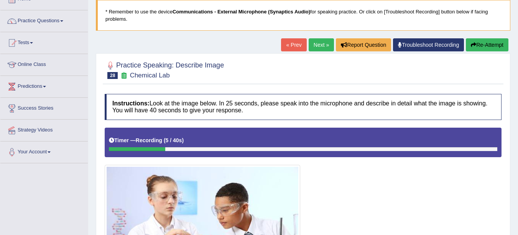
click at [475, 45] on button "Re-Attempt" at bounding box center [487, 44] width 43 height 13
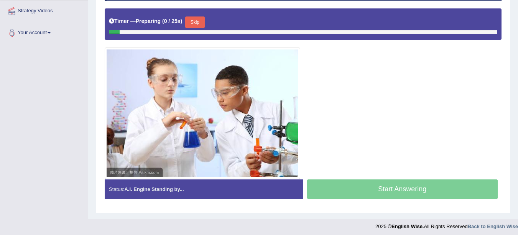
scroll to position [172, 0]
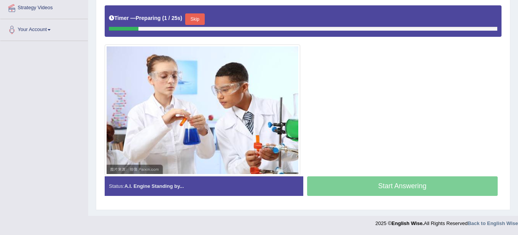
click at [195, 18] on button "Skip" at bounding box center [194, 19] width 19 height 12
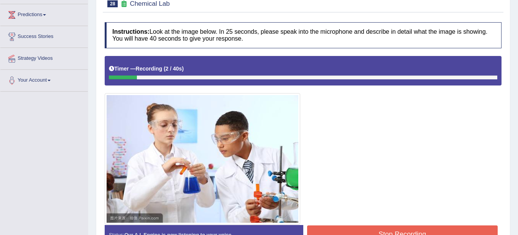
scroll to position [94, 0]
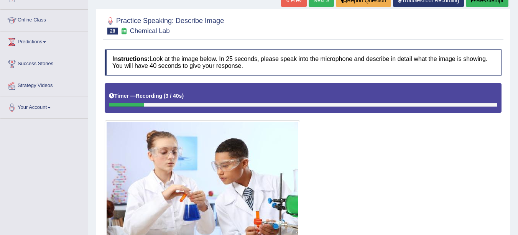
click at [482, 1] on button "Re-Attempt" at bounding box center [487, 0] width 43 height 13
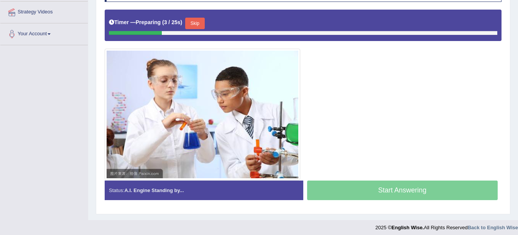
click at [202, 23] on button "Skip" at bounding box center [194, 24] width 19 height 12
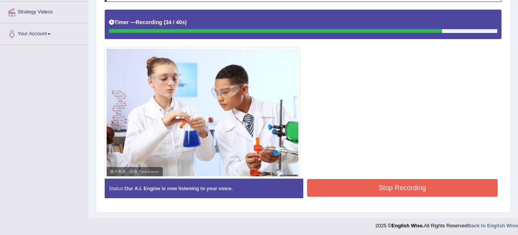
click at [352, 186] on button "Stop Recording" at bounding box center [402, 188] width 191 height 18
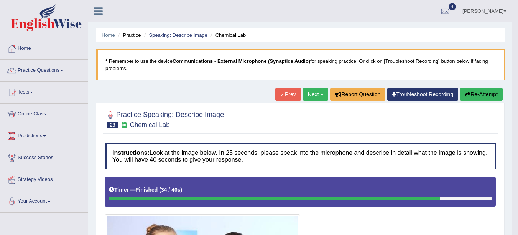
click at [309, 93] on link "Next »" at bounding box center [315, 94] width 25 height 13
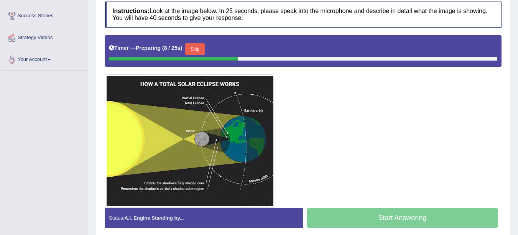
scroll to position [143, 0]
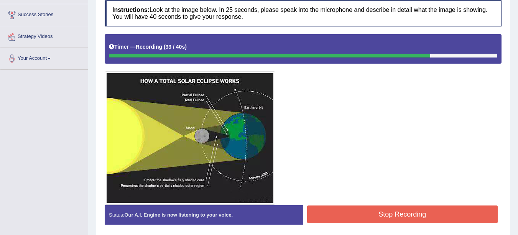
click at [435, 215] on button "Stop Recording" at bounding box center [402, 215] width 191 height 18
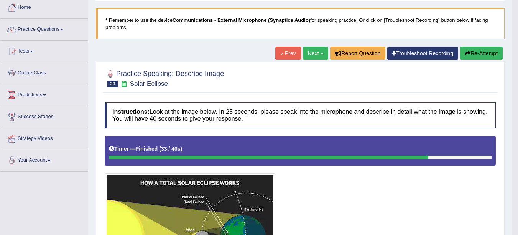
scroll to position [39, 0]
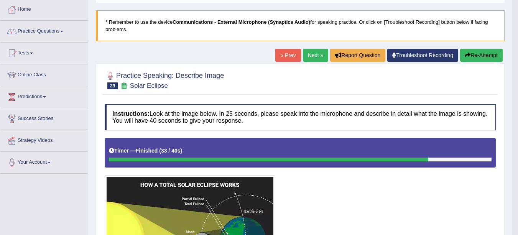
click at [315, 57] on link "Next »" at bounding box center [315, 55] width 25 height 13
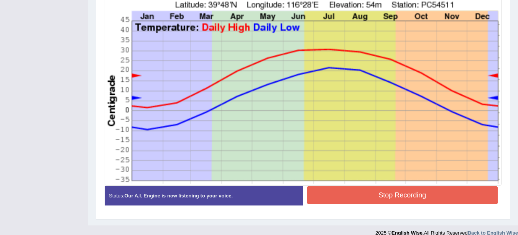
scroll to position [247, 0]
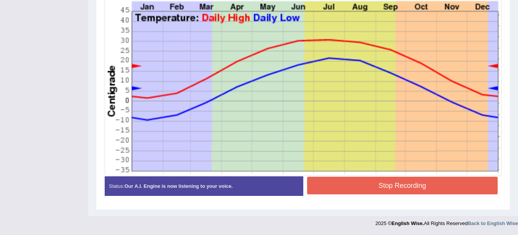
click at [448, 187] on button "Stop Recording" at bounding box center [402, 186] width 191 height 18
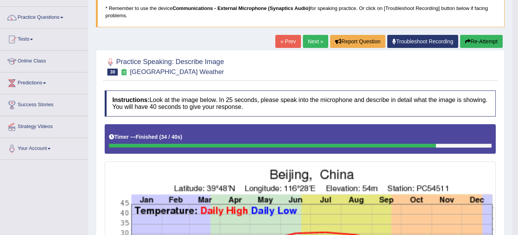
scroll to position [52, 0]
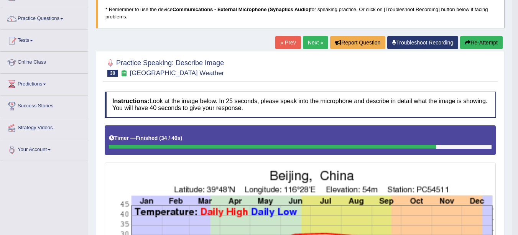
click at [314, 48] on link "Next »" at bounding box center [315, 42] width 25 height 13
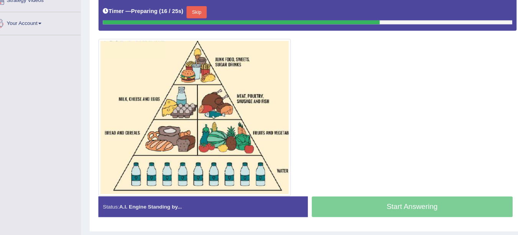
scroll to position [169, 0]
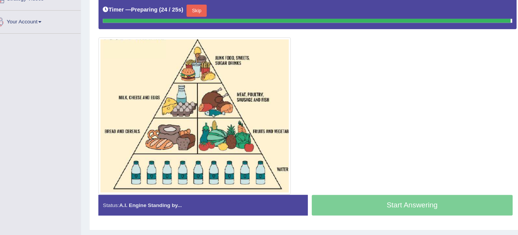
click at [223, 101] on img at bounding box center [196, 121] width 179 height 145
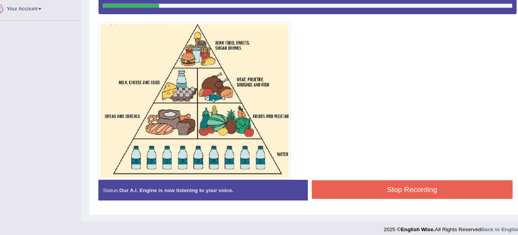
scroll to position [183, 0]
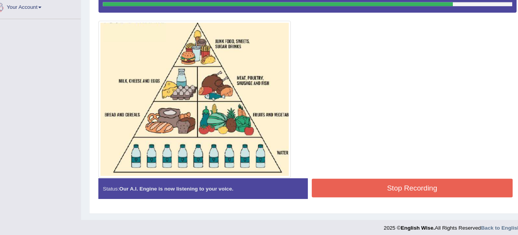
click at [361, 189] on button "Stop Recording" at bounding box center [402, 191] width 191 height 18
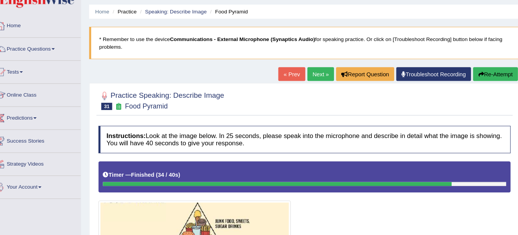
scroll to position [0, 0]
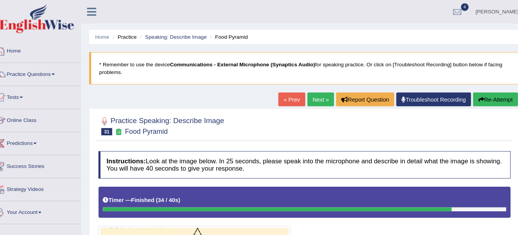
click at [316, 96] on link "Next »" at bounding box center [315, 94] width 25 height 13
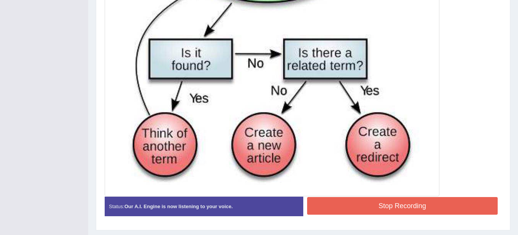
scroll to position [331, 0]
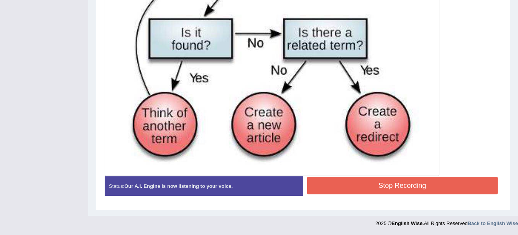
click at [433, 186] on button "Stop Recording" at bounding box center [402, 186] width 191 height 18
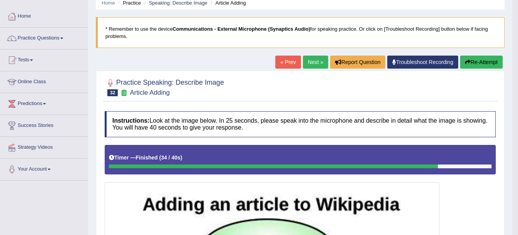
scroll to position [27, 0]
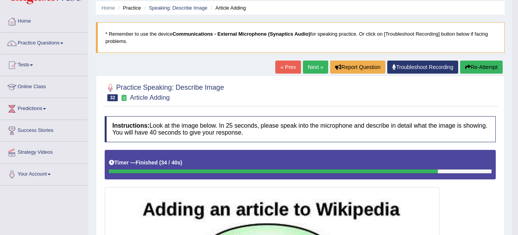
click at [311, 66] on link "Next »" at bounding box center [315, 67] width 25 height 13
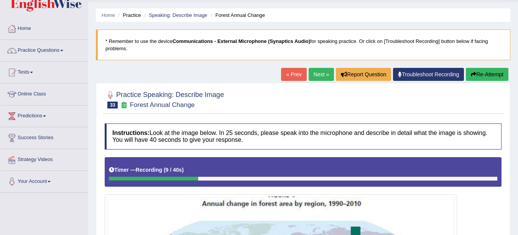
scroll to position [16, 0]
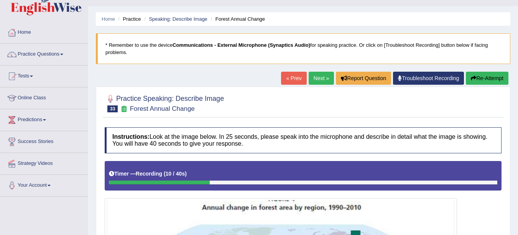
click at [485, 77] on button "Re-Attempt" at bounding box center [487, 78] width 43 height 13
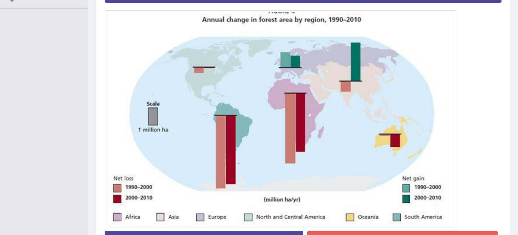
scroll to position [228, 0]
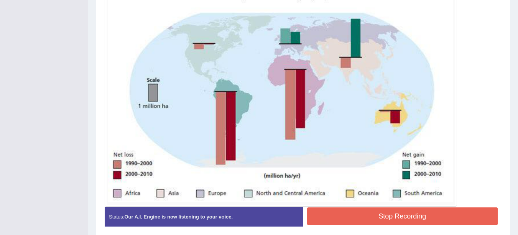
click at [394, 221] on button "Stop Recording" at bounding box center [402, 217] width 191 height 18
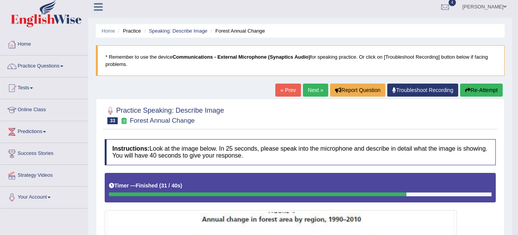
scroll to position [0, 0]
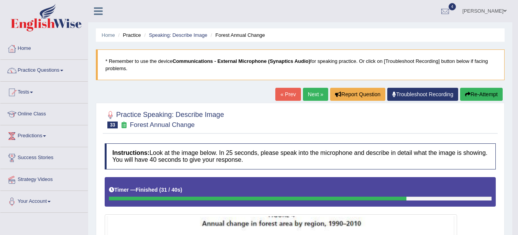
click at [313, 94] on link "Next »" at bounding box center [315, 94] width 25 height 13
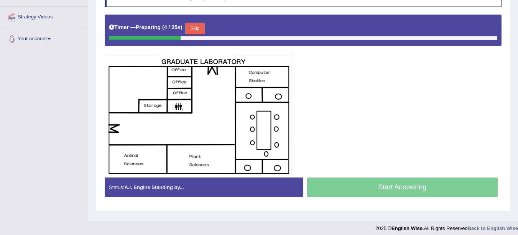
scroll to position [164, 0]
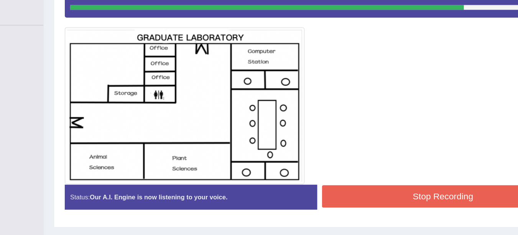
click at [386, 180] on button "Stop Recording" at bounding box center [402, 184] width 191 height 18
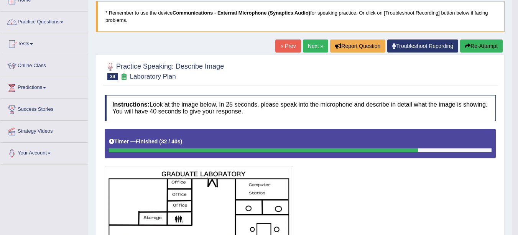
scroll to position [32, 0]
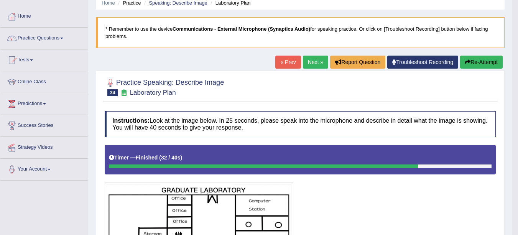
click at [309, 63] on link "Next »" at bounding box center [315, 62] width 25 height 13
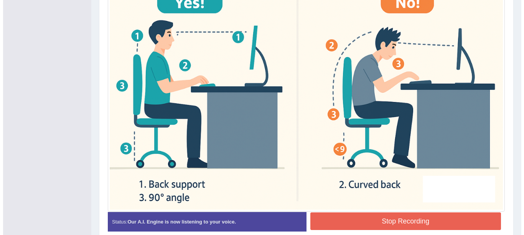
scroll to position [271, 0]
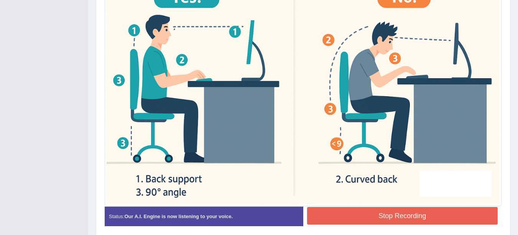
click at [427, 215] on button "Stop Recording" at bounding box center [402, 216] width 191 height 18
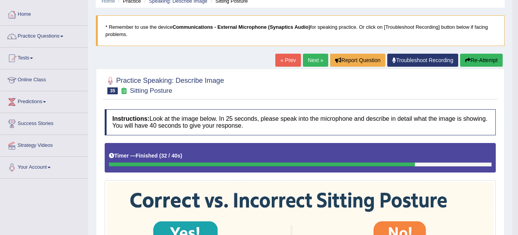
scroll to position [0, 0]
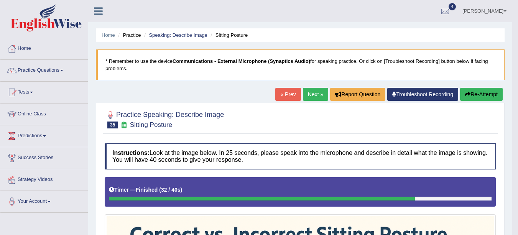
click at [314, 93] on link "Next »" at bounding box center [315, 94] width 25 height 13
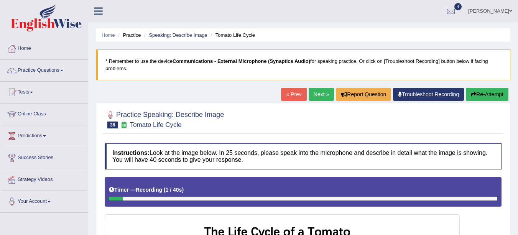
click at [313, 155] on h4 "Instructions: Look at the image below. In 25 seconds, please speak into the mic…" at bounding box center [303, 157] width 397 height 26
click at [295, 95] on link "« Prev" at bounding box center [293, 94] width 25 height 13
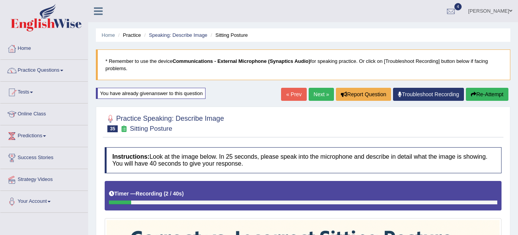
click at [319, 95] on link "Next »" at bounding box center [321, 94] width 25 height 13
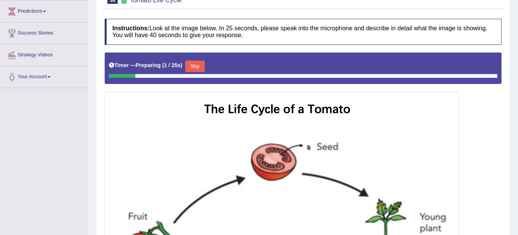
scroll to position [137, 0]
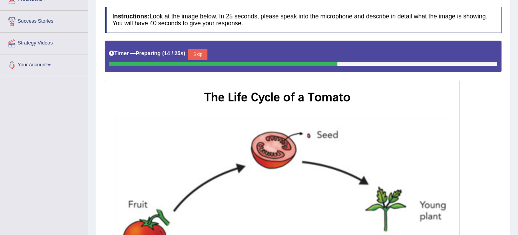
click at [204, 56] on button "Skip" at bounding box center [197, 55] width 19 height 12
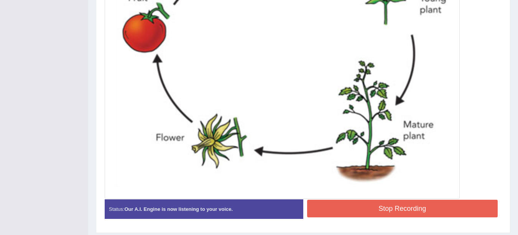
scroll to position [365, 0]
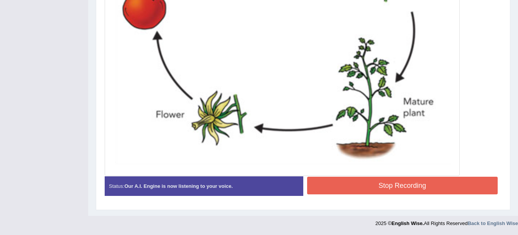
click at [417, 186] on button "Stop Recording" at bounding box center [402, 186] width 191 height 18
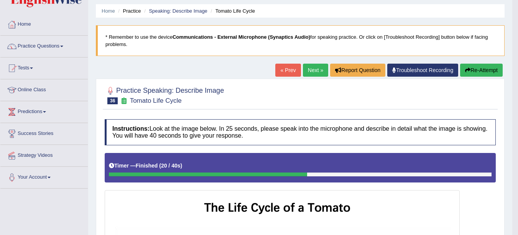
scroll to position [23, 0]
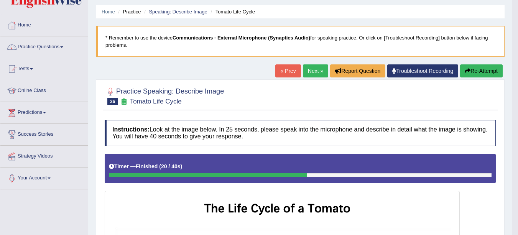
click at [313, 69] on link "Next »" at bounding box center [315, 70] width 25 height 13
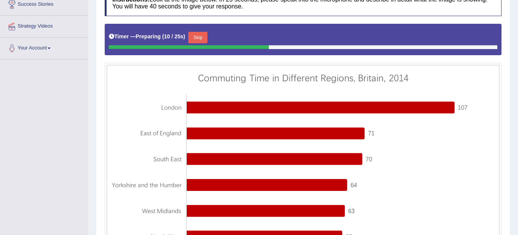
scroll to position [153, 0]
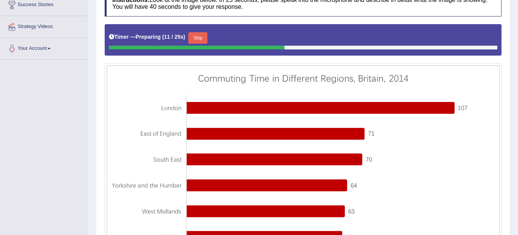
click at [3, 24] on link "Strategy Videos" at bounding box center [43, 25] width 87 height 19
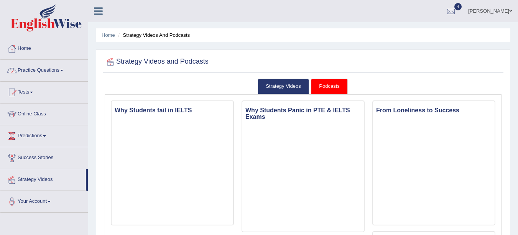
click at [62, 68] on link "Practice Questions" at bounding box center [43, 69] width 87 height 19
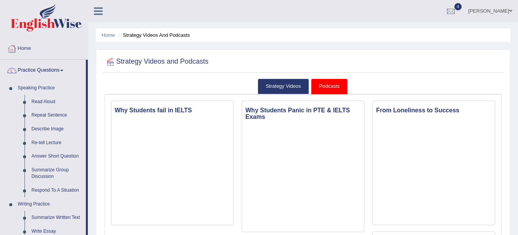
click at [48, 114] on link "Repeat Sentence" at bounding box center [57, 116] width 58 height 14
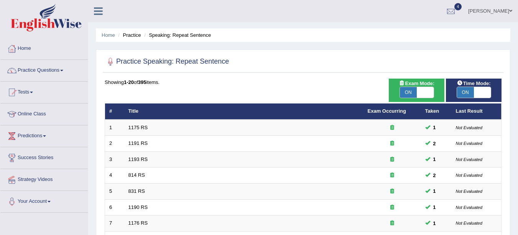
click at [131, 36] on li "Practice" at bounding box center [128, 34] width 25 height 7
click at [107, 35] on link "Home" at bounding box center [108, 35] width 13 height 6
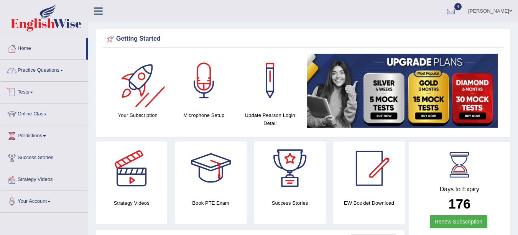
click at [58, 73] on link "Practice Questions" at bounding box center [43, 69] width 87 height 19
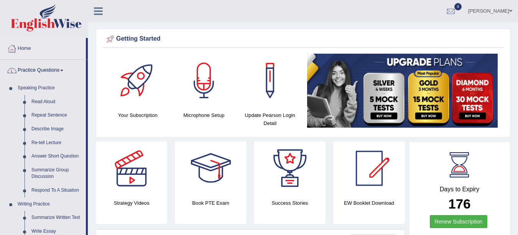
click at [44, 129] on link "Describe Image" at bounding box center [57, 129] width 58 height 14
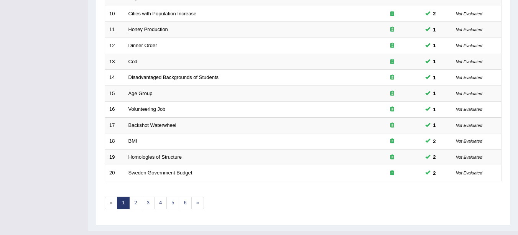
scroll to position [273, 0]
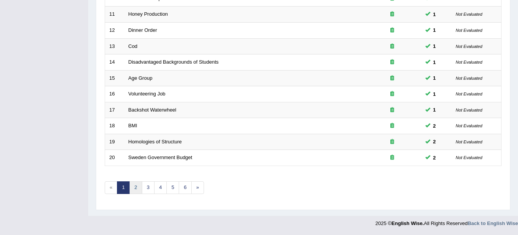
click at [137, 188] on link "2" at bounding box center [135, 188] width 13 height 13
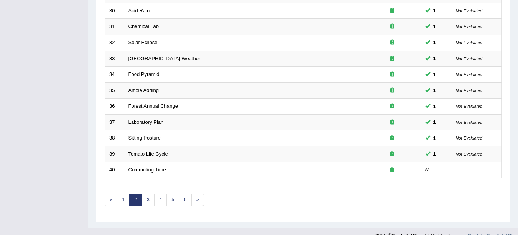
scroll to position [273, 0]
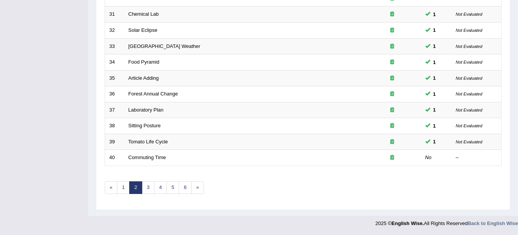
click at [154, 158] on link "Commuting Time" at bounding box center [148, 158] width 38 height 6
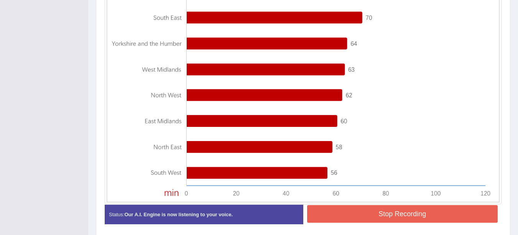
scroll to position [294, 0]
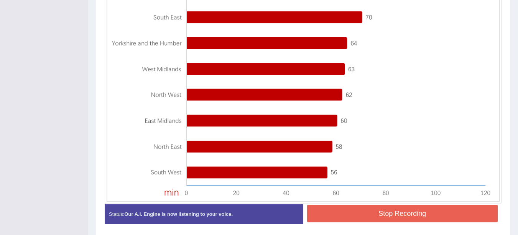
click at [460, 218] on button "Stop Recording" at bounding box center [402, 214] width 191 height 18
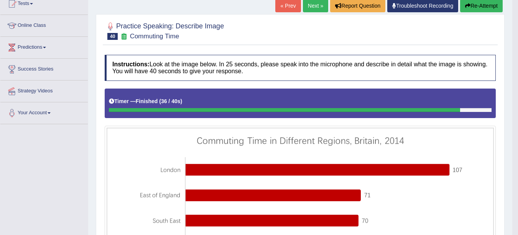
scroll to position [0, 0]
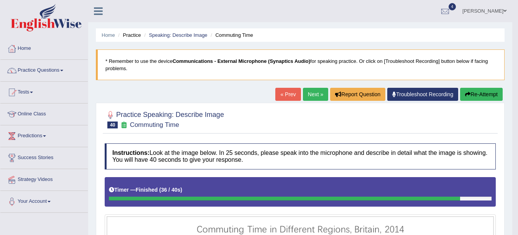
click at [168, 35] on link "Speaking: Describe Image" at bounding box center [178, 35] width 58 height 6
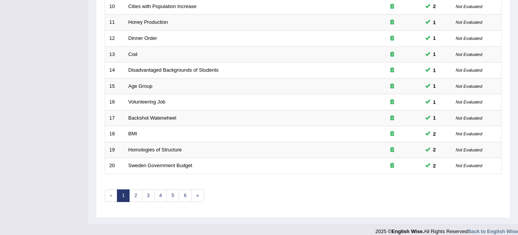
scroll to position [273, 0]
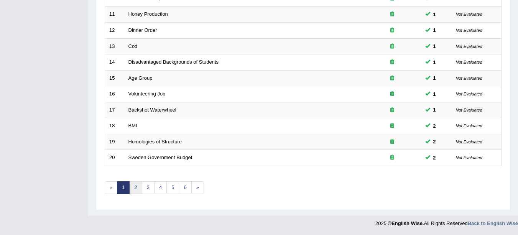
click at [136, 189] on link "2" at bounding box center [135, 188] width 13 height 13
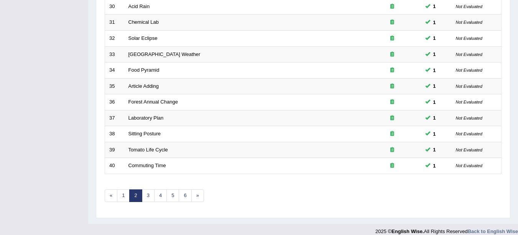
scroll to position [273, 0]
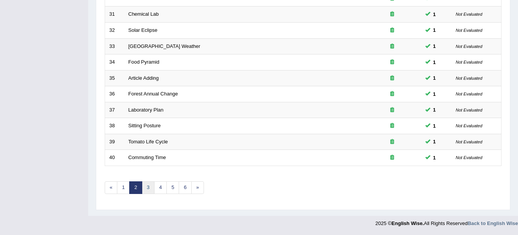
click at [149, 188] on link "3" at bounding box center [148, 188] width 13 height 13
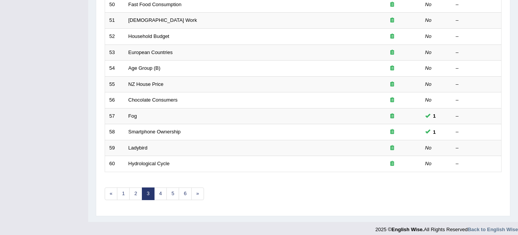
scroll to position [273, 0]
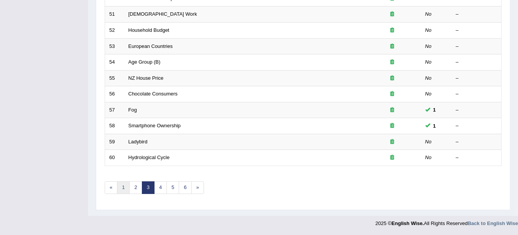
click at [124, 189] on link "1" at bounding box center [123, 188] width 13 height 13
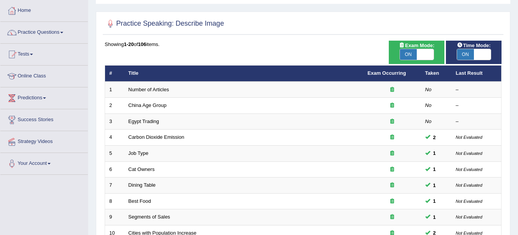
scroll to position [38, 0]
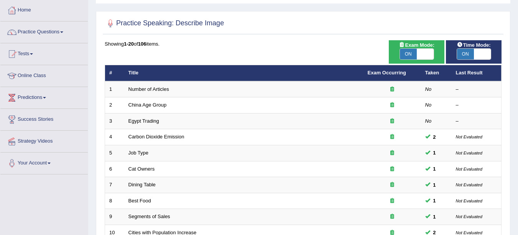
click at [158, 88] on link "Number of Articles" at bounding box center [149, 89] width 41 height 6
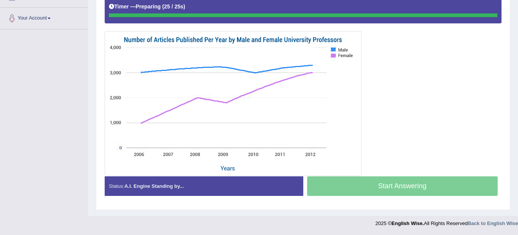
scroll to position [183, 0]
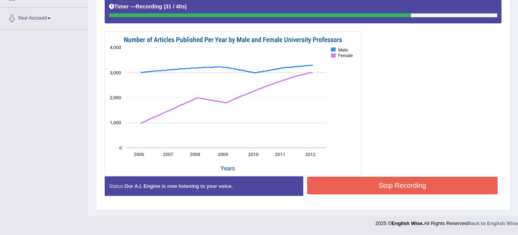
click at [448, 188] on button "Stop Recording" at bounding box center [402, 186] width 191 height 18
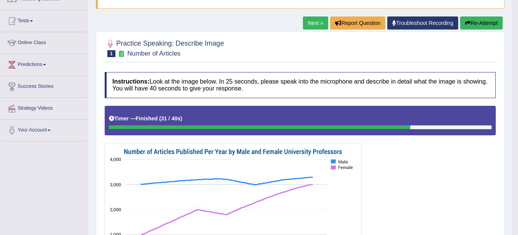
scroll to position [0, 0]
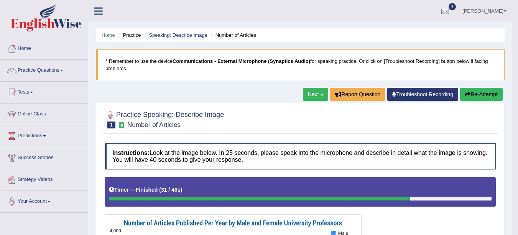
click at [315, 97] on link "Next »" at bounding box center [315, 94] width 25 height 13
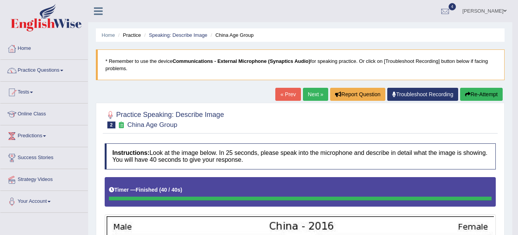
click at [314, 94] on link "Next »" at bounding box center [315, 94] width 25 height 13
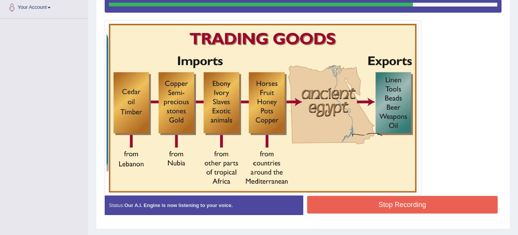
scroll to position [213, 0]
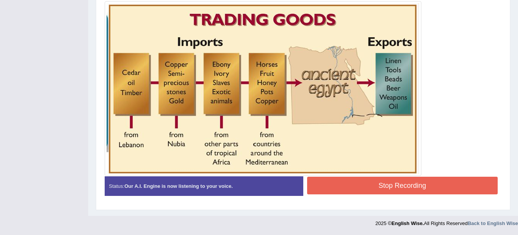
click at [435, 186] on button "Stop Recording" at bounding box center [402, 186] width 191 height 18
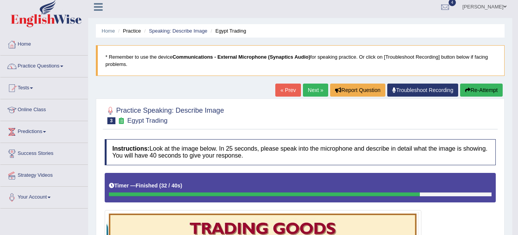
scroll to position [0, 0]
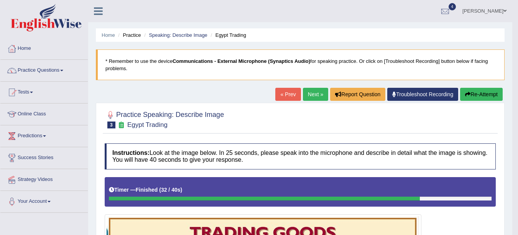
click at [309, 94] on link "Next »" at bounding box center [315, 94] width 25 height 13
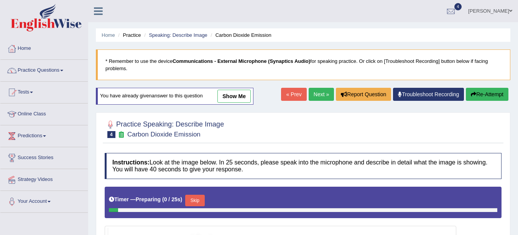
click at [192, 35] on link "Speaking: Describe Image" at bounding box center [178, 35] width 58 height 6
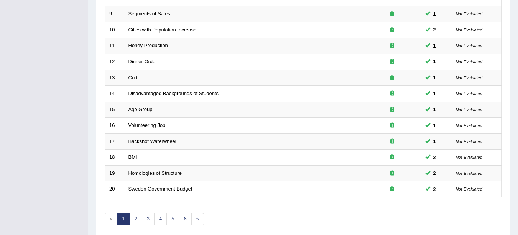
scroll to position [273, 0]
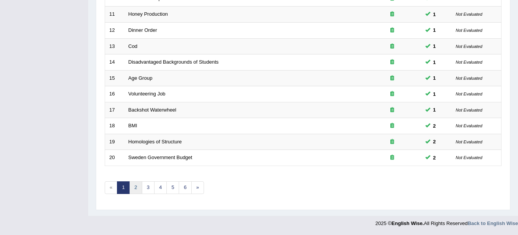
click at [136, 188] on link "2" at bounding box center [135, 188] width 13 height 13
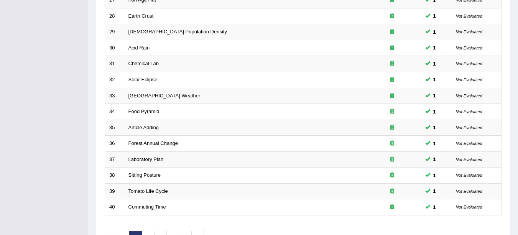
scroll to position [273, 0]
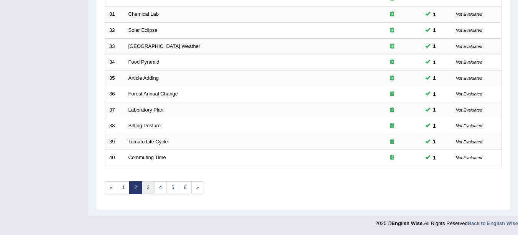
click at [148, 190] on link "3" at bounding box center [148, 188] width 13 height 13
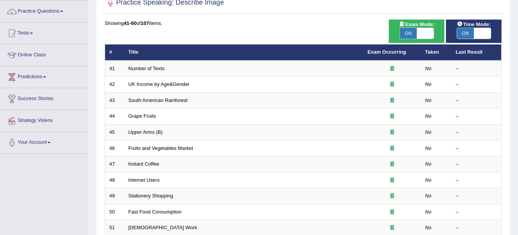
click at [154, 71] on link "Number of Texts" at bounding box center [147, 69] width 36 height 6
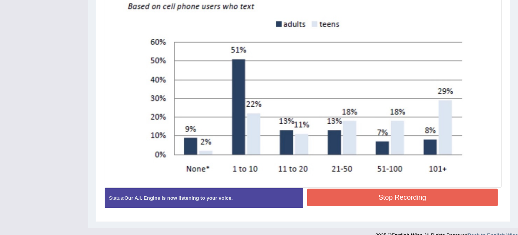
scroll to position [273, 0]
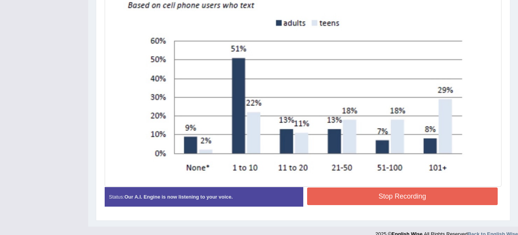
click at [420, 197] on button "Stop Recording" at bounding box center [402, 197] width 191 height 18
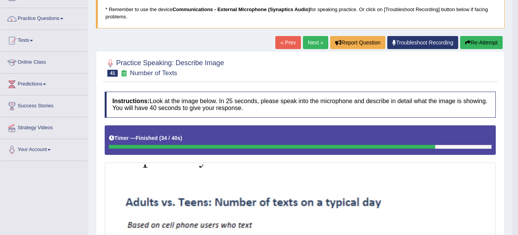
scroll to position [0, 0]
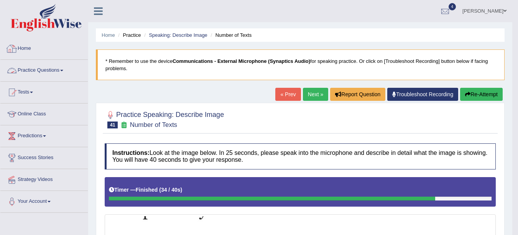
click at [58, 71] on link "Practice Questions" at bounding box center [43, 69] width 87 height 19
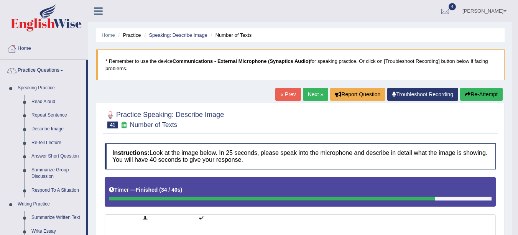
click at [50, 112] on link "Repeat Sentence" at bounding box center [57, 116] width 58 height 14
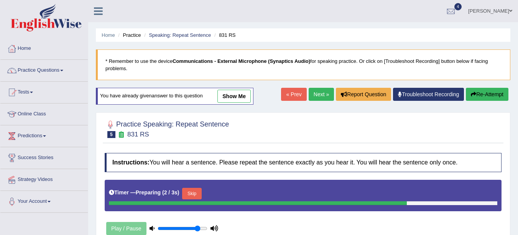
click at [155, 36] on link "Speaking: Repeat Sentence" at bounding box center [180, 35] width 62 height 6
click at [175, 36] on link "Speaking: Repeat Sentence" at bounding box center [180, 35] width 62 height 6
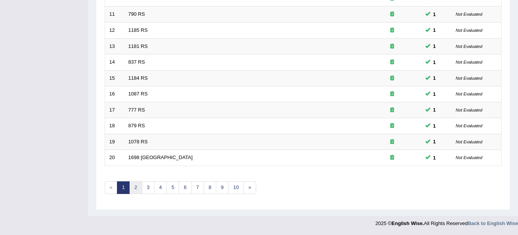
click at [136, 188] on link "2" at bounding box center [135, 188] width 13 height 13
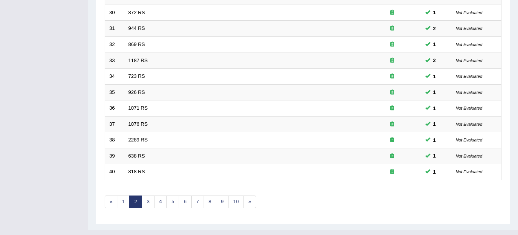
scroll to position [273, 0]
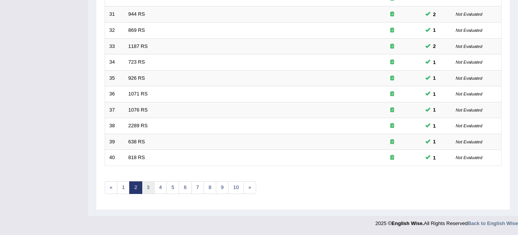
click at [148, 188] on link "3" at bounding box center [148, 188] width 13 height 13
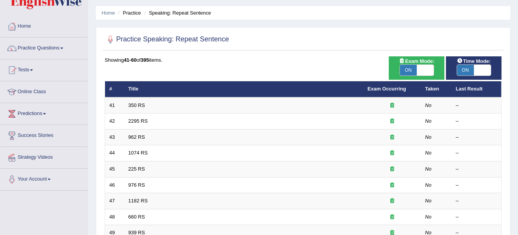
scroll to position [45, 0]
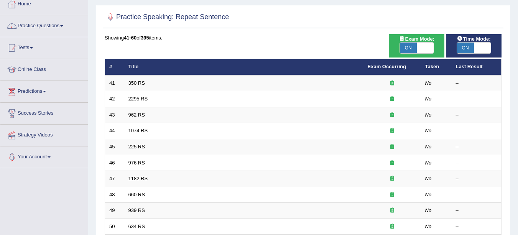
click at [140, 83] on link "350 RS" at bounding box center [137, 83] width 17 height 6
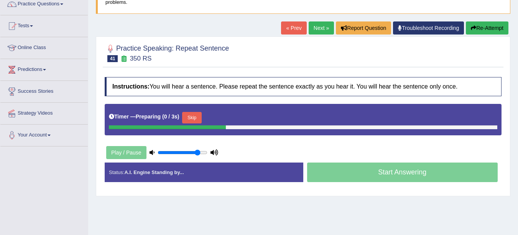
scroll to position [79, 0]
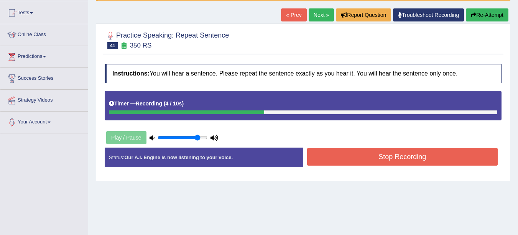
click at [398, 160] on button "Stop Recording" at bounding box center [402, 157] width 191 height 18
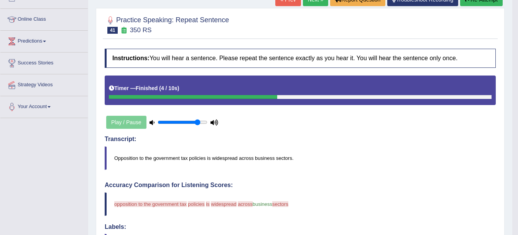
scroll to position [0, 0]
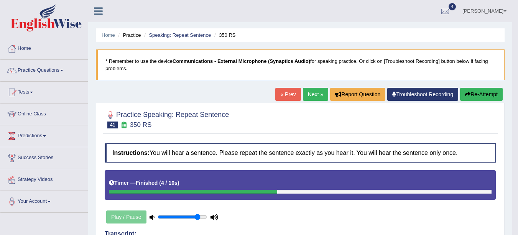
click at [479, 95] on button "Re-Attempt" at bounding box center [481, 94] width 43 height 13
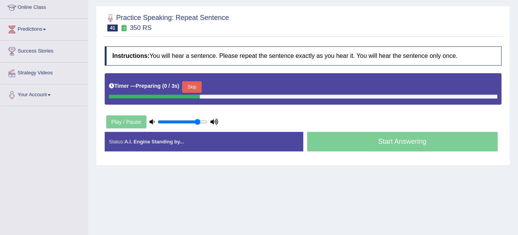
scroll to position [107, 0]
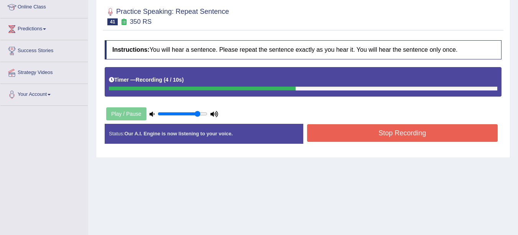
click at [369, 137] on button "Stop Recording" at bounding box center [402, 133] width 191 height 18
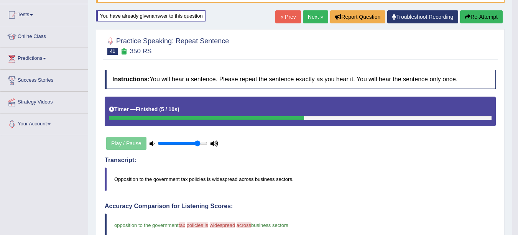
scroll to position [77, 0]
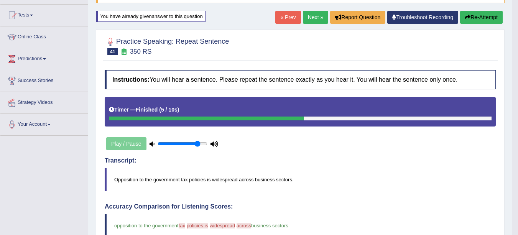
click at [316, 21] on link "Next »" at bounding box center [315, 17] width 25 height 13
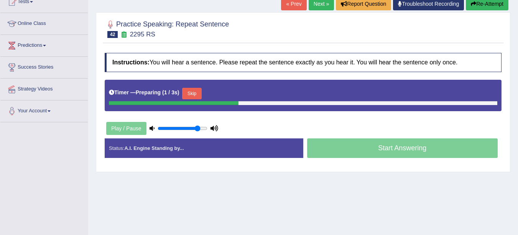
scroll to position [92, 0]
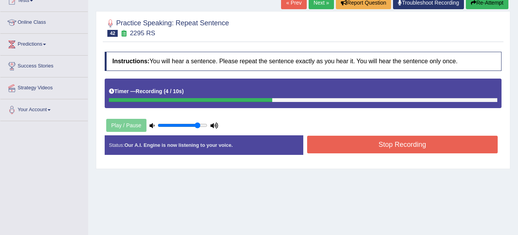
click at [396, 144] on button "Stop Recording" at bounding box center [402, 145] width 191 height 18
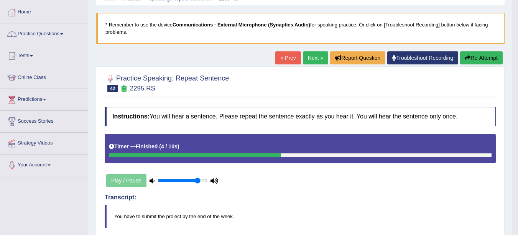
scroll to position [0, 0]
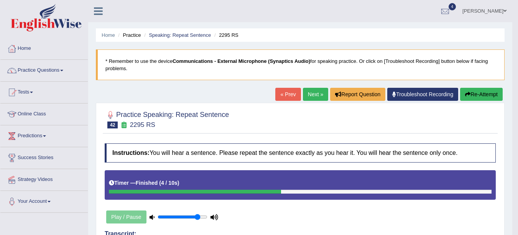
click at [315, 89] on link "Next »" at bounding box center [315, 94] width 25 height 13
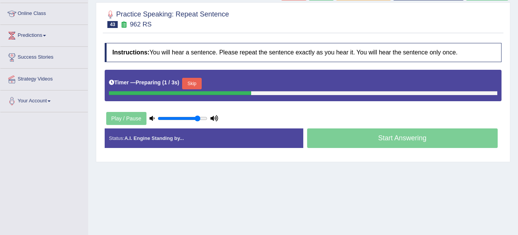
scroll to position [89, 0]
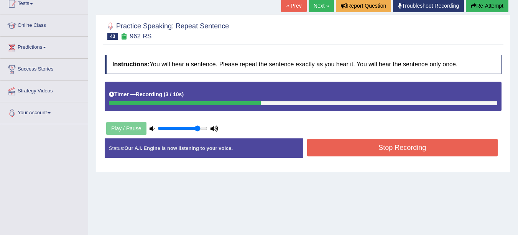
click at [406, 146] on button "Stop Recording" at bounding box center [402, 148] width 191 height 18
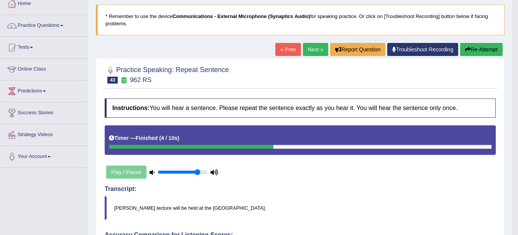
scroll to position [37, 0]
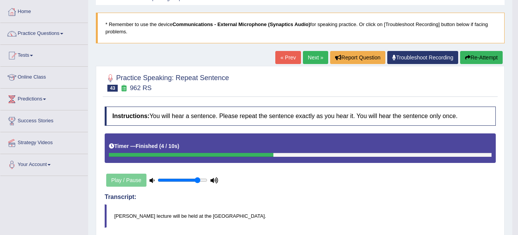
click at [310, 58] on link "Next »" at bounding box center [315, 57] width 25 height 13
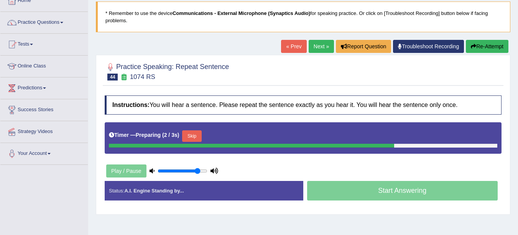
scroll to position [59, 0]
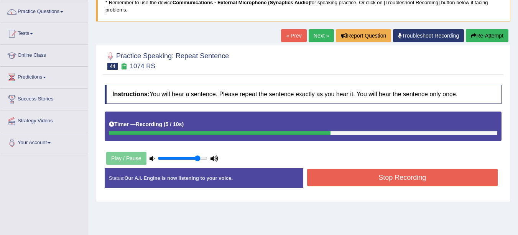
click at [392, 177] on button "Stop Recording" at bounding box center [402, 178] width 191 height 18
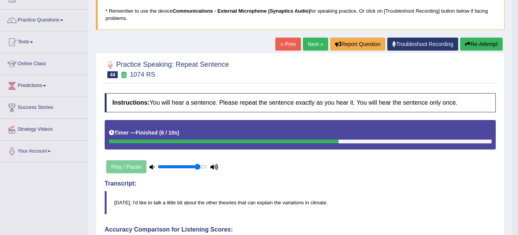
scroll to position [53, 0]
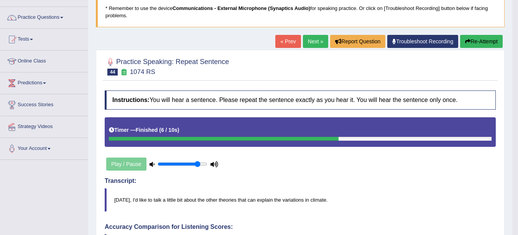
click at [485, 47] on button "Re-Attempt" at bounding box center [481, 41] width 43 height 13
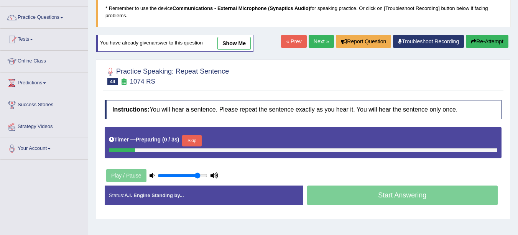
scroll to position [53, 0]
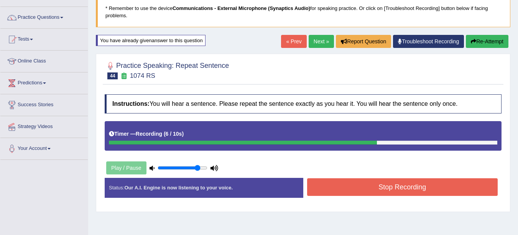
click at [412, 188] on button "Stop Recording" at bounding box center [402, 187] width 191 height 18
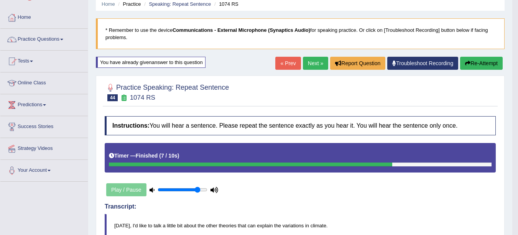
scroll to position [31, 0]
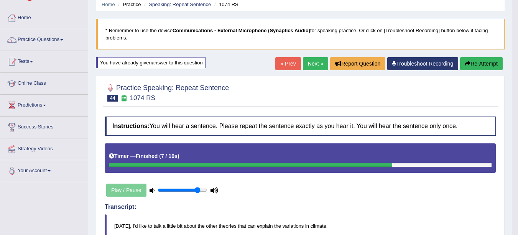
click at [315, 65] on link "Next »" at bounding box center [315, 63] width 25 height 13
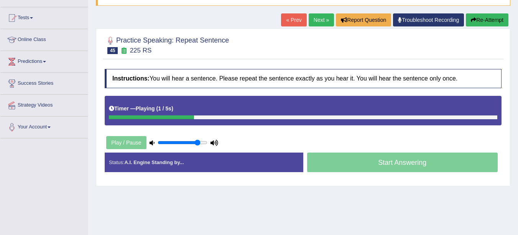
scroll to position [76, 0]
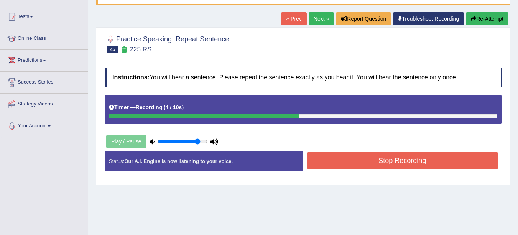
click at [398, 159] on button "Stop Recording" at bounding box center [402, 161] width 191 height 18
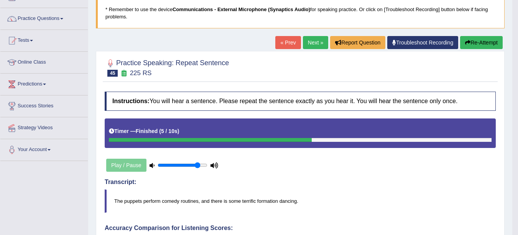
scroll to position [20, 0]
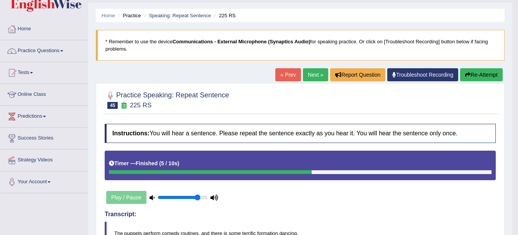
click at [308, 78] on link "Next »" at bounding box center [315, 74] width 25 height 13
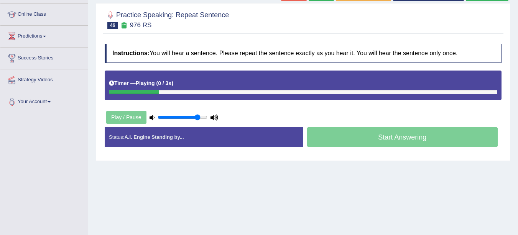
scroll to position [100, 0]
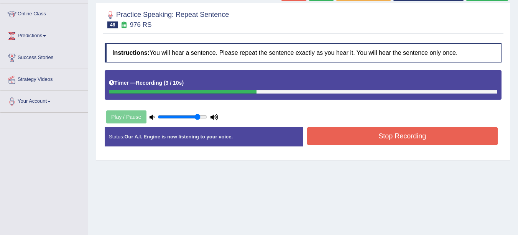
click at [449, 135] on button "Stop Recording" at bounding box center [402, 136] width 191 height 18
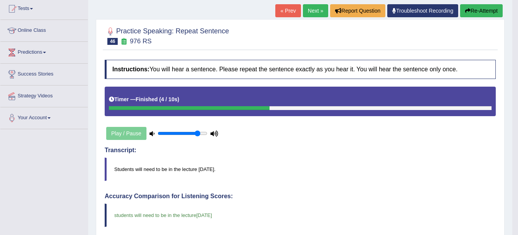
scroll to position [0, 0]
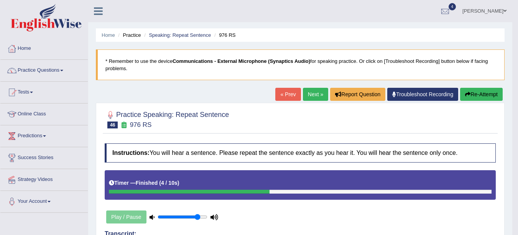
click at [313, 92] on link "Next »" at bounding box center [315, 94] width 25 height 13
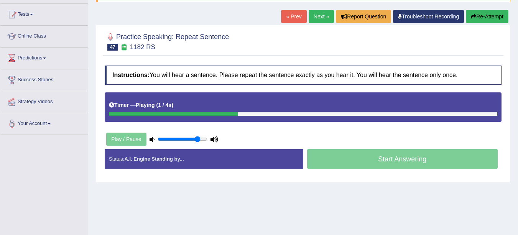
scroll to position [80, 0]
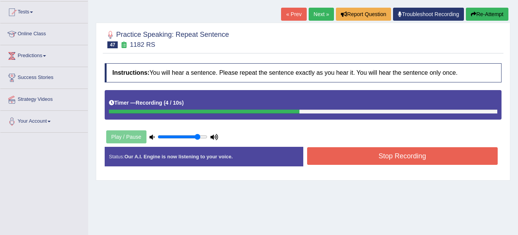
click at [396, 157] on button "Stop Recording" at bounding box center [402, 156] width 191 height 18
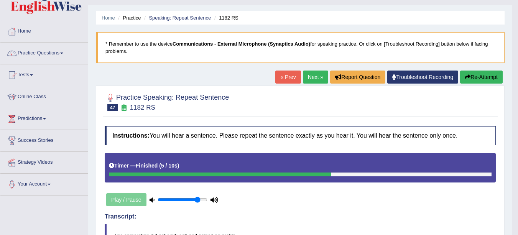
scroll to position [0, 0]
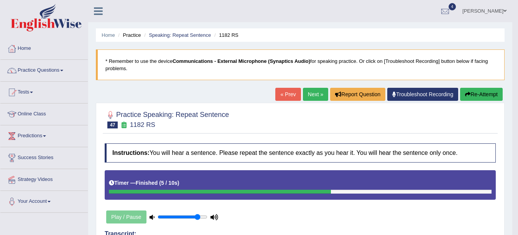
click at [306, 89] on link "Next »" at bounding box center [315, 94] width 25 height 13
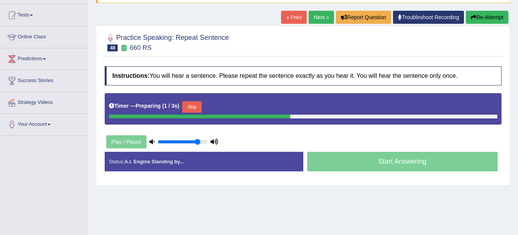
scroll to position [81, 0]
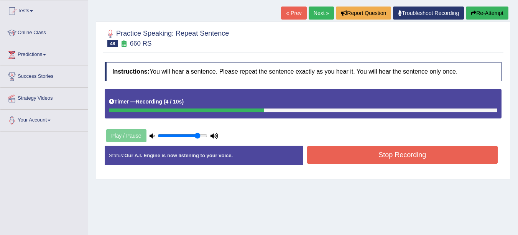
click at [425, 156] on button "Stop Recording" at bounding box center [402, 155] width 191 height 18
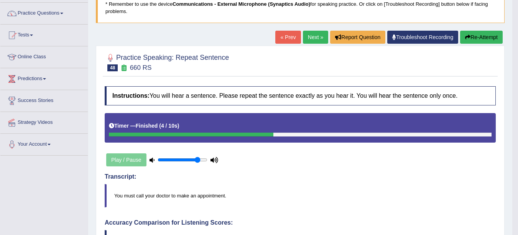
scroll to position [56, 0]
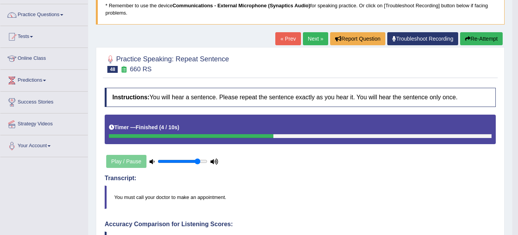
click at [310, 40] on link "Next »" at bounding box center [315, 38] width 25 height 13
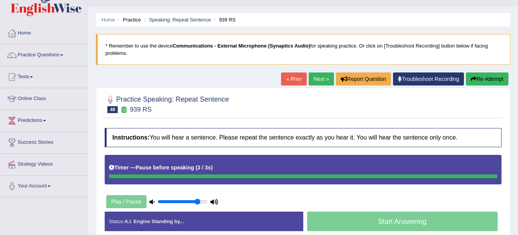
scroll to position [8, 0]
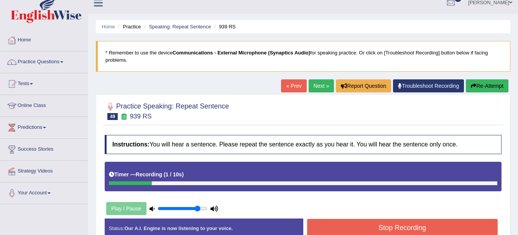
click at [293, 86] on link "« Prev" at bounding box center [293, 85] width 25 height 13
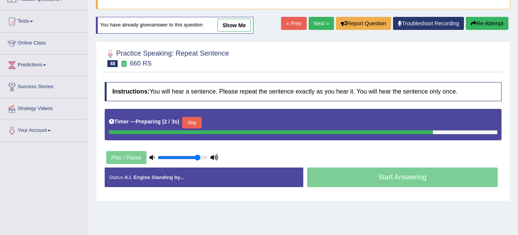
click at [318, 24] on link "Next »" at bounding box center [321, 23] width 25 height 13
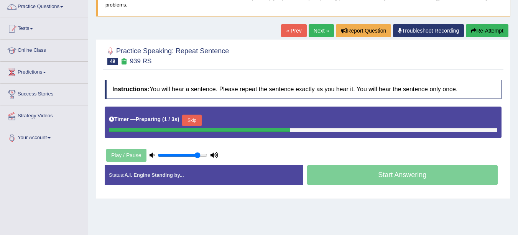
scroll to position [75, 0]
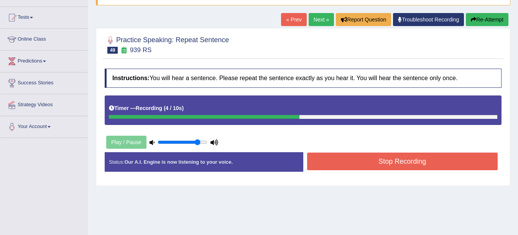
click at [432, 165] on button "Stop Recording" at bounding box center [402, 162] width 191 height 18
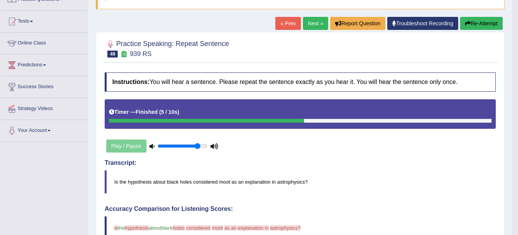
scroll to position [70, 0]
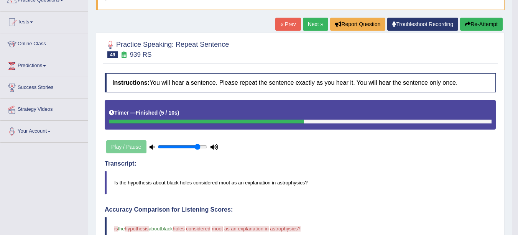
click at [310, 25] on link "Next »" at bounding box center [315, 24] width 25 height 13
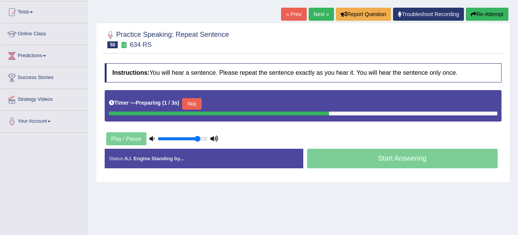
scroll to position [88, 0]
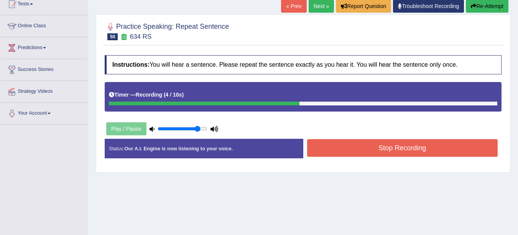
click at [391, 149] on button "Stop Recording" at bounding box center [402, 148] width 191 height 18
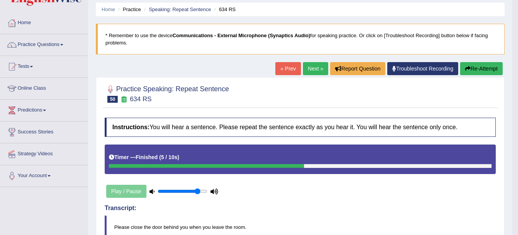
scroll to position [0, 0]
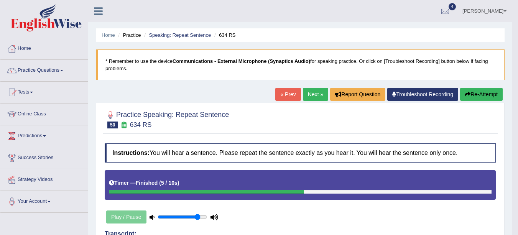
click at [315, 97] on link "Next »" at bounding box center [315, 94] width 25 height 13
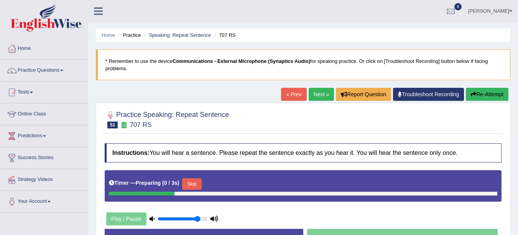
click at [56, 70] on link "Practice Questions" at bounding box center [43, 69] width 87 height 19
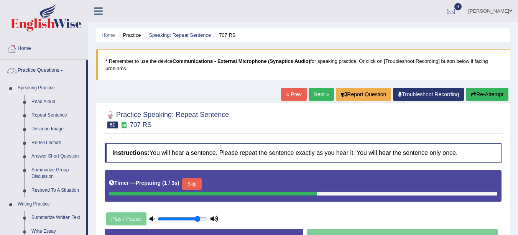
click at [57, 145] on link "Re-tell Lecture" at bounding box center [57, 143] width 58 height 14
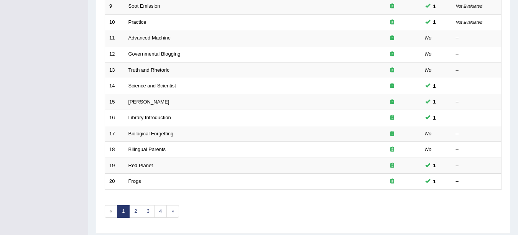
scroll to position [252, 0]
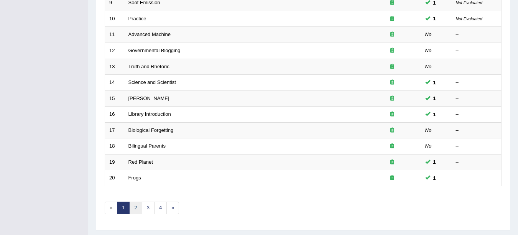
click at [136, 208] on link "2" at bounding box center [135, 208] width 13 height 13
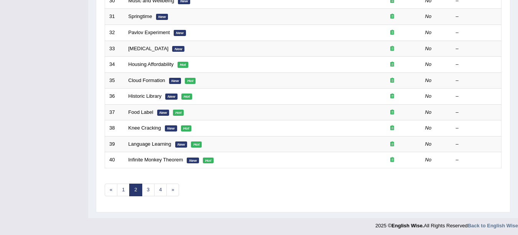
scroll to position [273, 0]
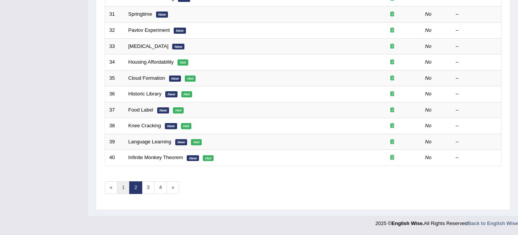
click at [124, 188] on link "1" at bounding box center [123, 188] width 13 height 13
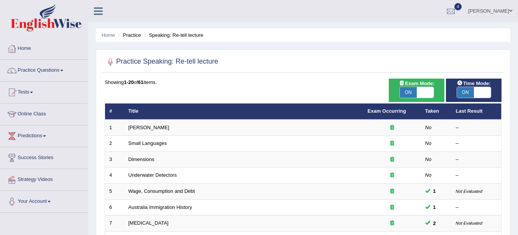
click at [146, 127] on link "Amory Lovins" at bounding box center [149, 128] width 41 height 6
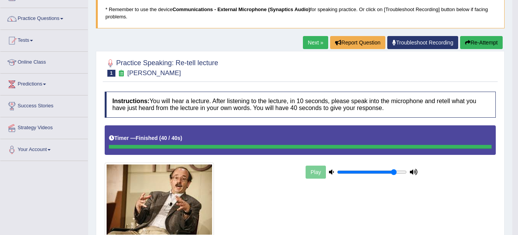
scroll to position [51, 0]
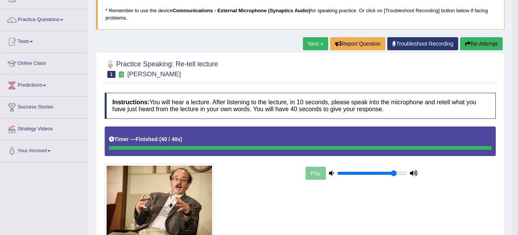
click at [316, 45] on link "Next »" at bounding box center [315, 43] width 25 height 13
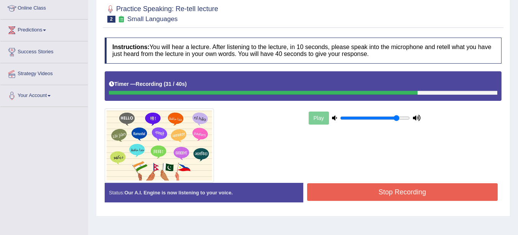
scroll to position [111, 0]
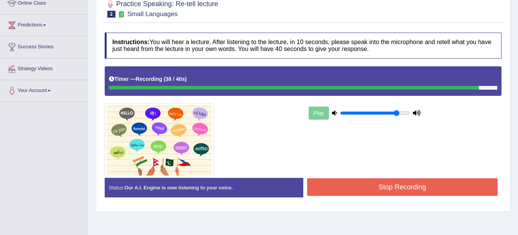
click at [385, 191] on button "Stop Recording" at bounding box center [402, 187] width 191 height 18
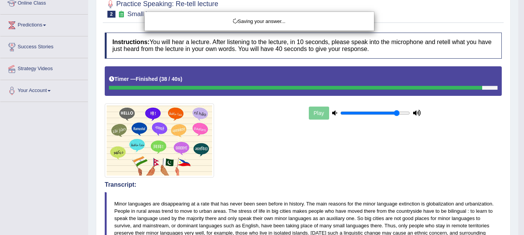
click at [37, 203] on div "Saving your answer..." at bounding box center [262, 117] width 524 height 235
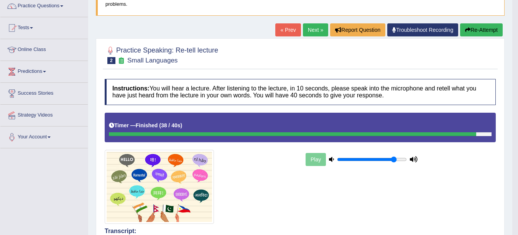
scroll to position [64, 0]
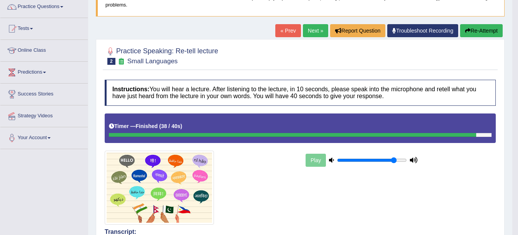
click at [311, 33] on link "Next »" at bounding box center [315, 30] width 25 height 13
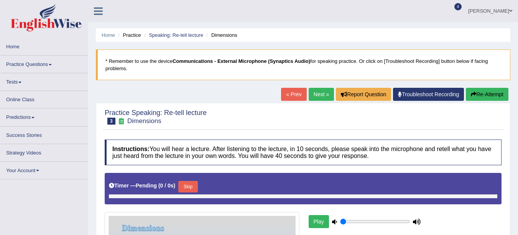
type input "0.85"
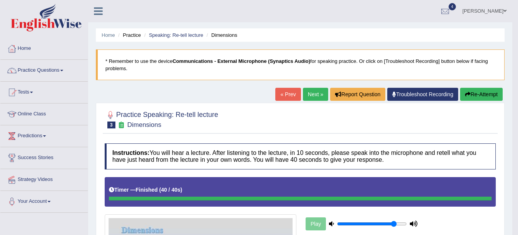
click at [315, 96] on link "Next »" at bounding box center [315, 94] width 25 height 13
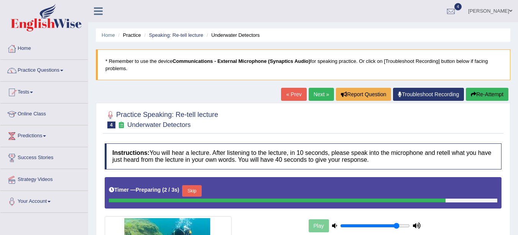
click at [173, 36] on link "Speaking: Re-tell lecture" at bounding box center [176, 35] width 54 height 6
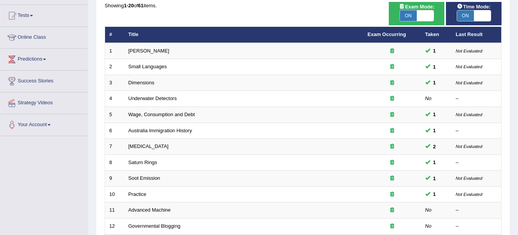
scroll to position [74, 0]
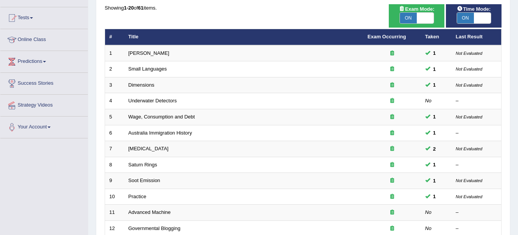
click at [158, 102] on link "Underwater Detectors" at bounding box center [153, 101] width 48 height 6
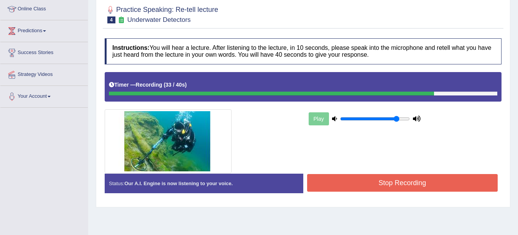
scroll to position [117, 0]
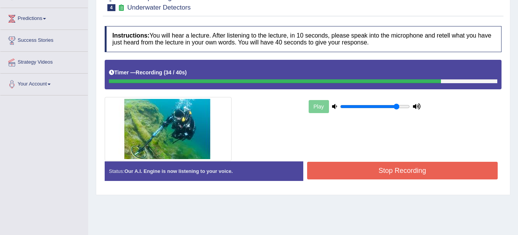
click at [338, 178] on button "Stop Recording" at bounding box center [402, 171] width 191 height 18
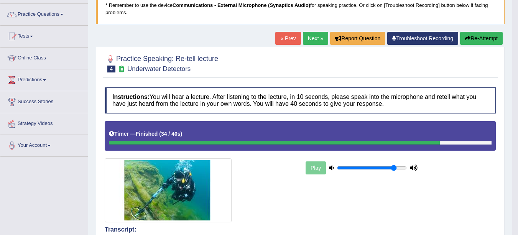
scroll to position [0, 0]
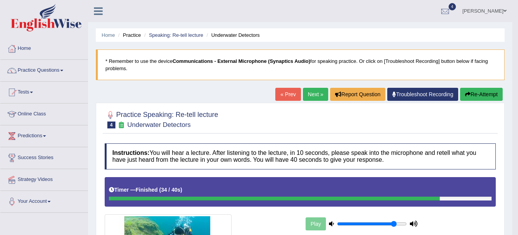
click at [308, 93] on link "Next »" at bounding box center [315, 94] width 25 height 13
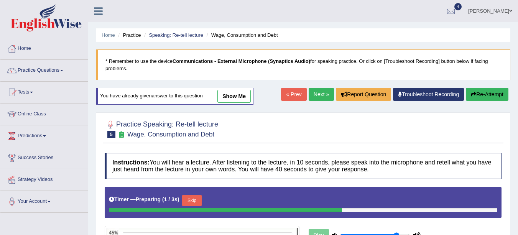
click at [173, 35] on link "Speaking: Re-tell lecture" at bounding box center [176, 35] width 54 height 6
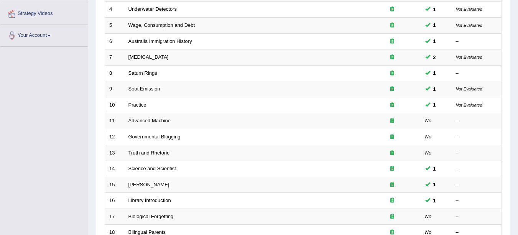
scroll to position [167, 0]
click at [155, 122] on link "Advanced Machine" at bounding box center [150, 120] width 43 height 6
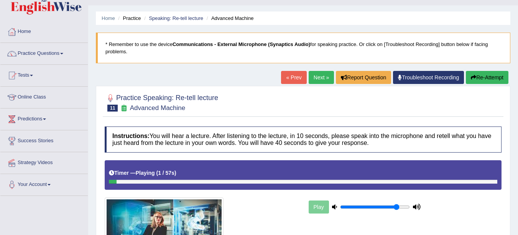
scroll to position [11, 0]
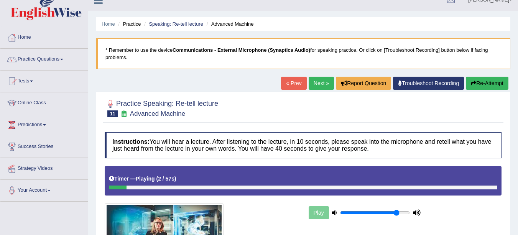
click at [133, 23] on li "Practice" at bounding box center [128, 23] width 25 height 7
click at [107, 23] on link "Home" at bounding box center [108, 24] width 13 height 6
